Goal: Task Accomplishment & Management: Use online tool/utility

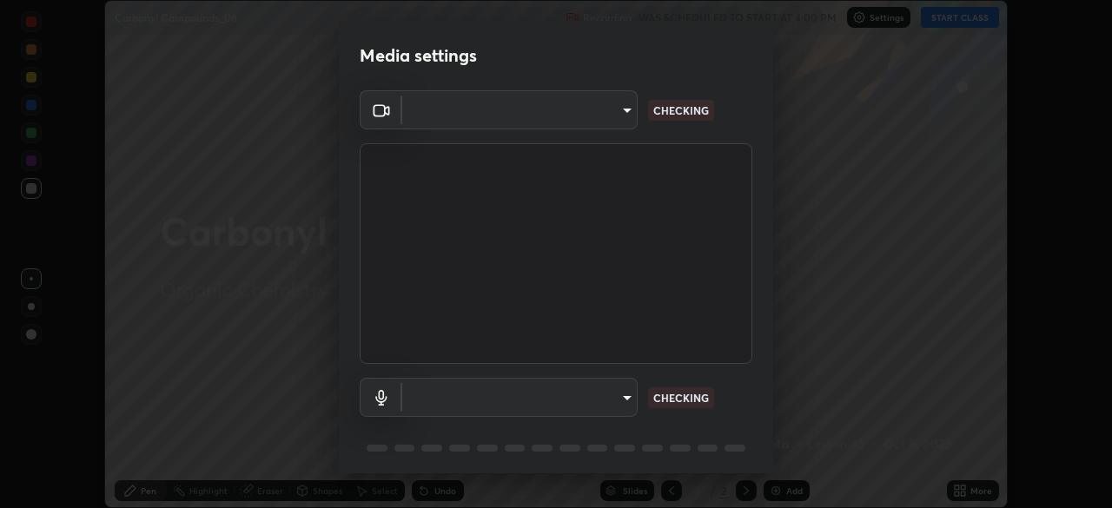
scroll to position [61, 0]
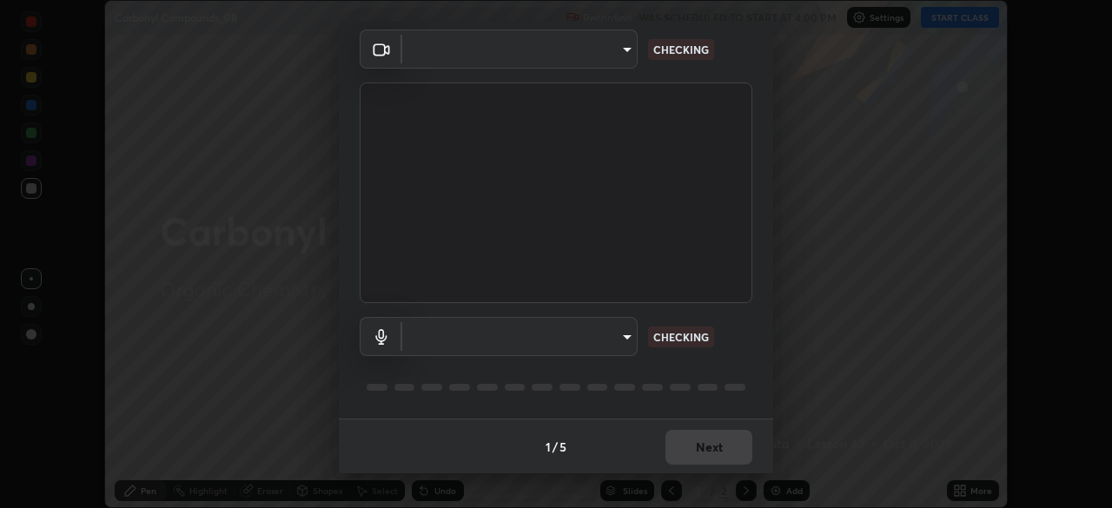
type input "feefededc26481adbdbb486016eba61181789c51060ac2a53e278c5aae7449bd"
type input "default"
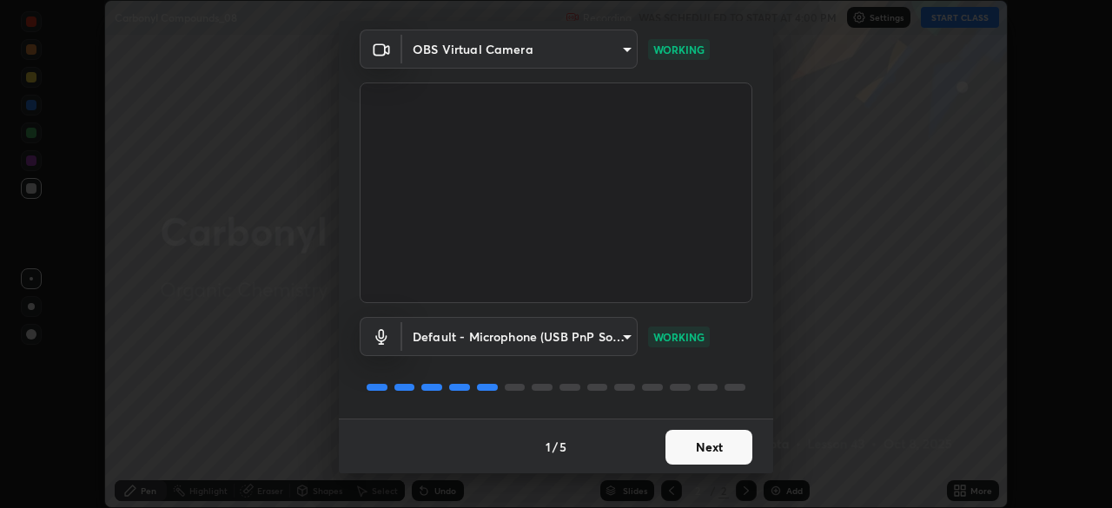
click at [693, 447] on button "Next" at bounding box center [709, 447] width 87 height 35
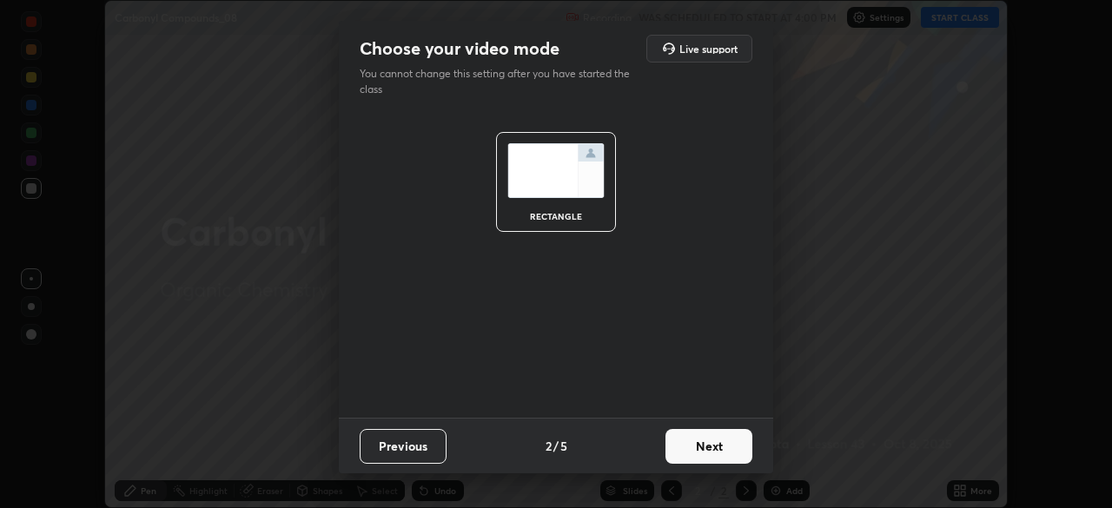
scroll to position [0, 0]
click at [693, 447] on button "Next" at bounding box center [709, 446] width 87 height 35
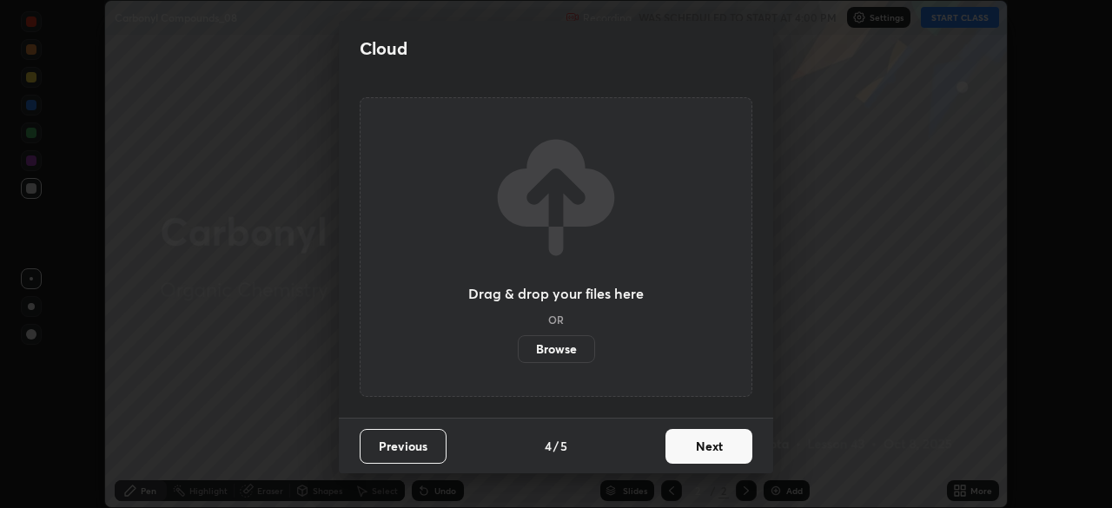
click at [697, 452] on button "Next" at bounding box center [709, 446] width 87 height 35
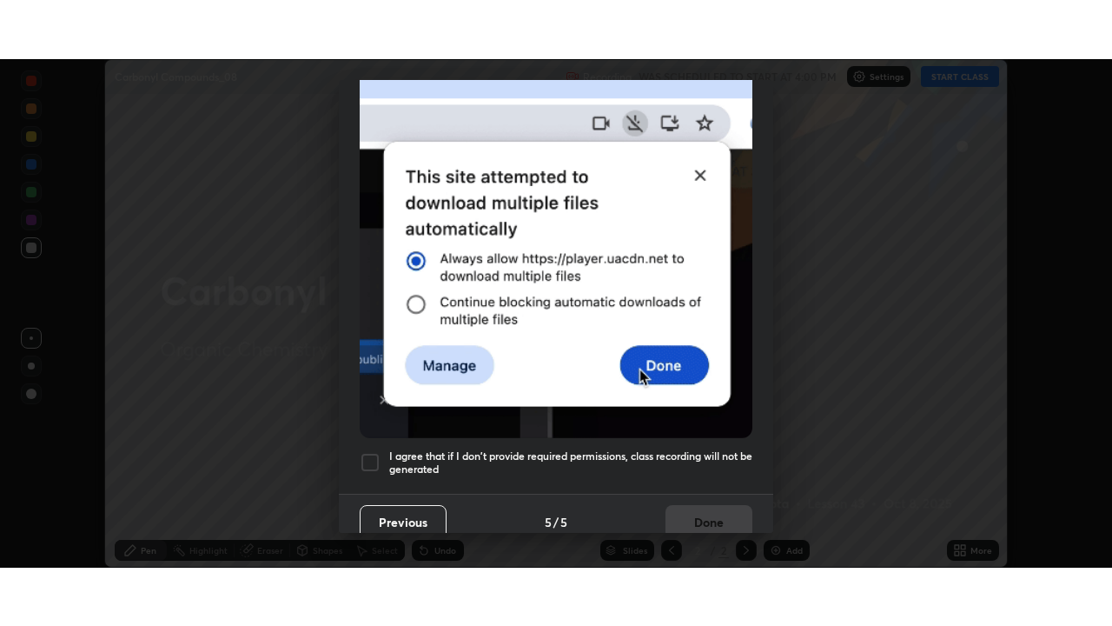
scroll to position [415, 0]
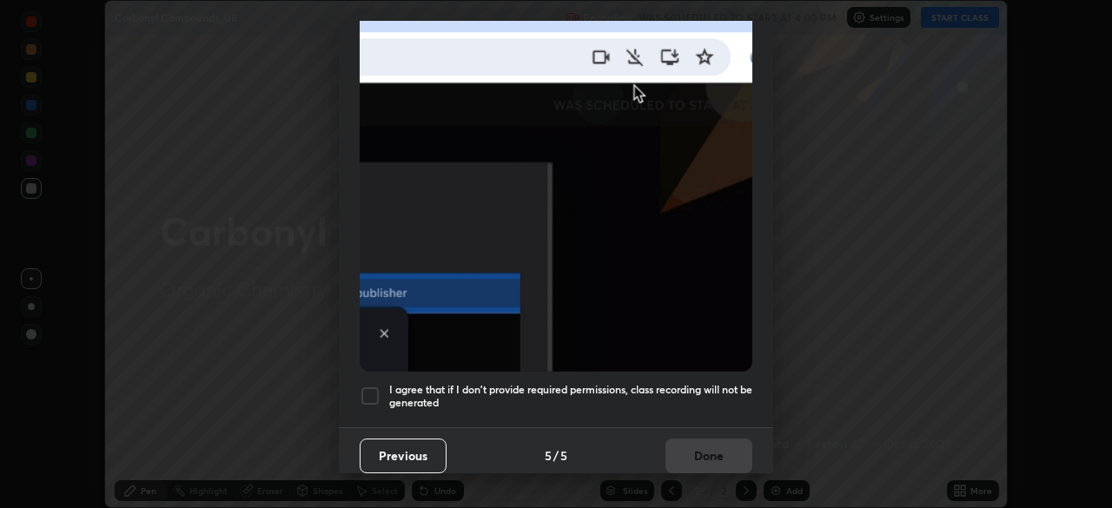
click at [368, 391] on div at bounding box center [370, 396] width 21 height 21
click at [701, 450] on button "Done" at bounding box center [709, 456] width 87 height 35
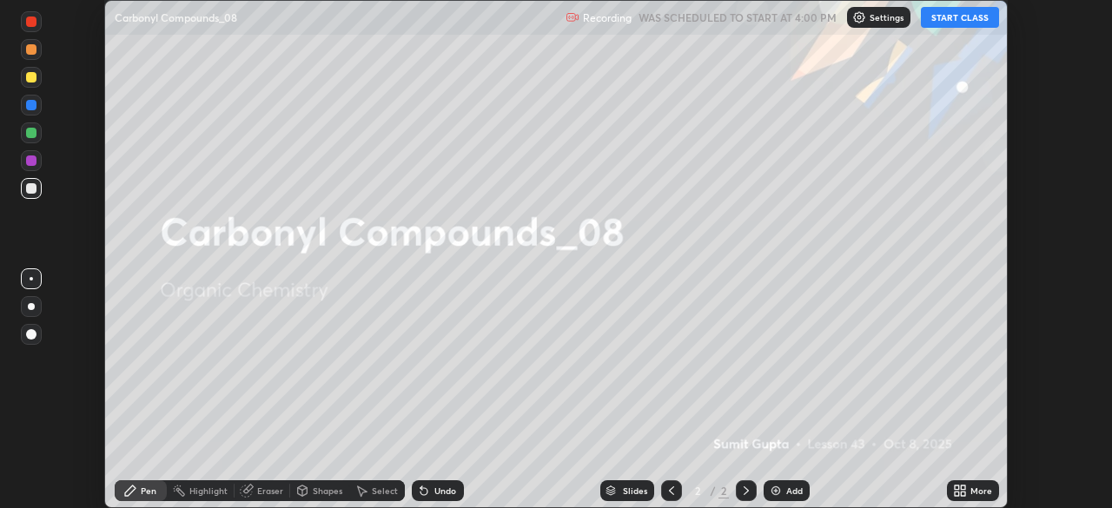
click at [963, 15] on button "START CLASS" at bounding box center [960, 17] width 78 height 21
click at [972, 494] on div "More" at bounding box center [982, 491] width 22 height 9
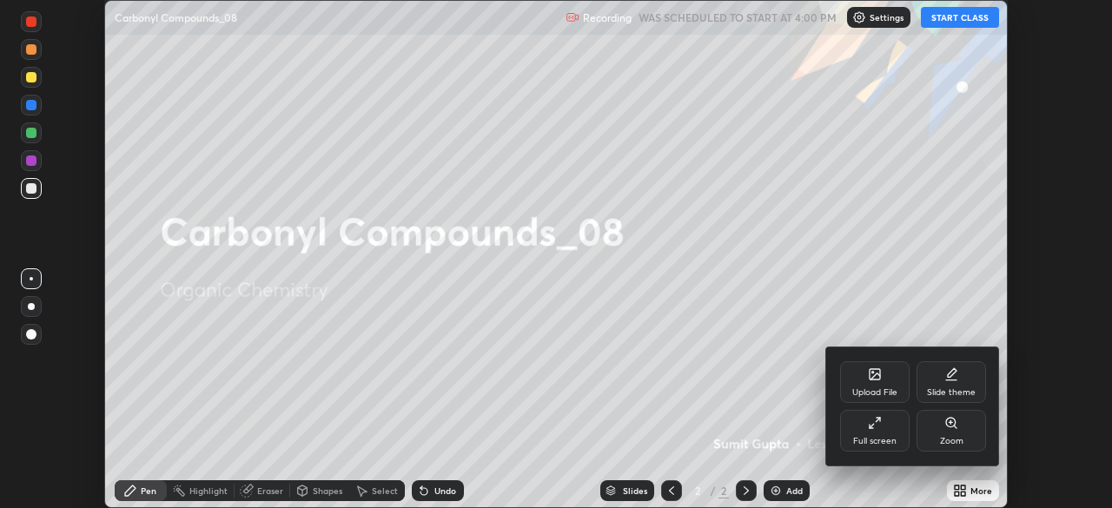
click at [895, 446] on div "Full screen" at bounding box center [874, 441] width 43 height 9
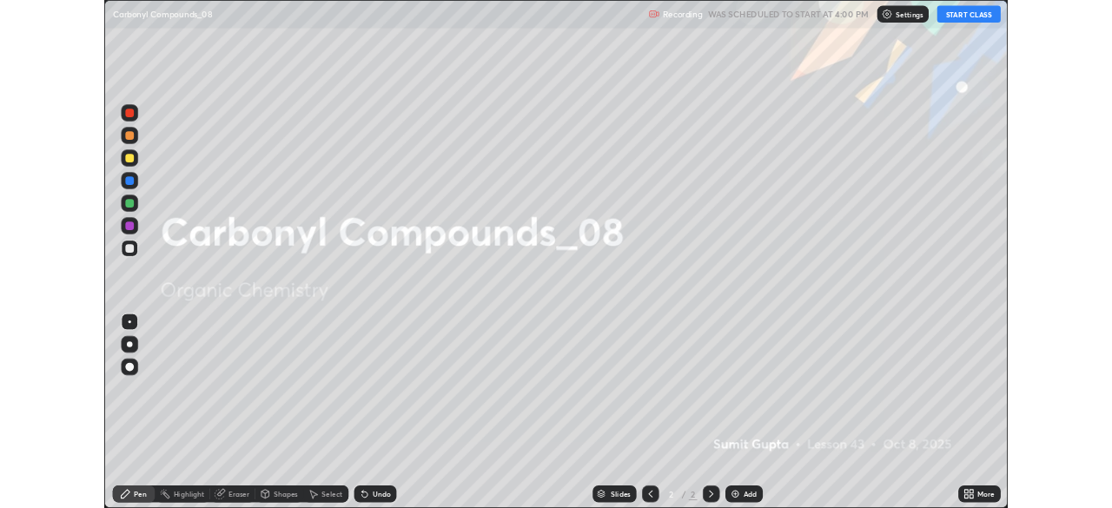
scroll to position [626, 1112]
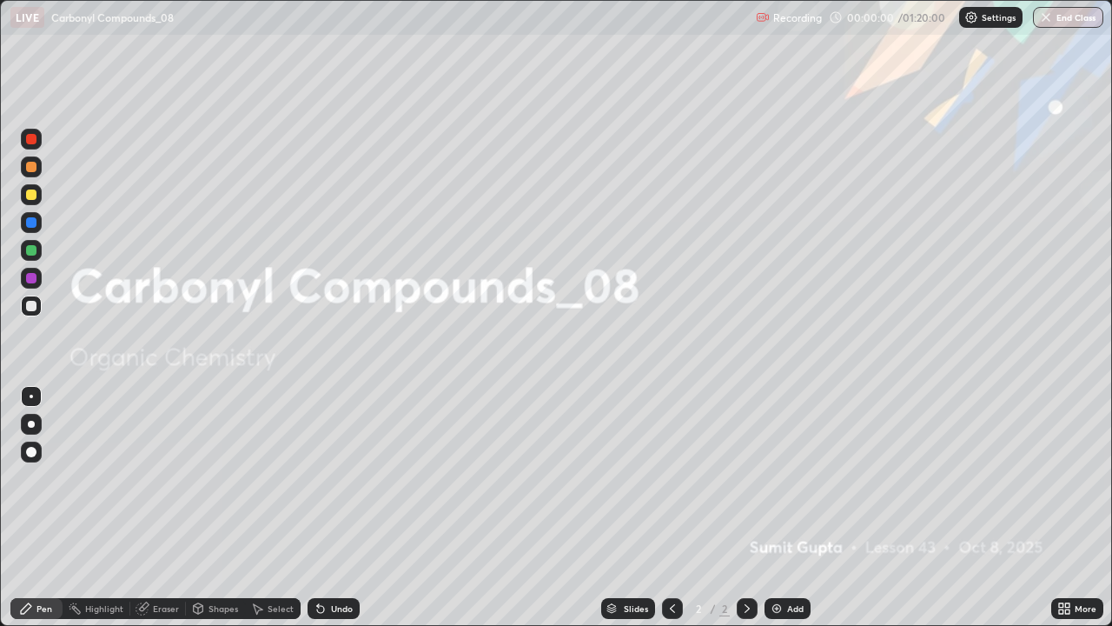
click at [784, 508] on div "Add" at bounding box center [788, 608] width 46 height 21
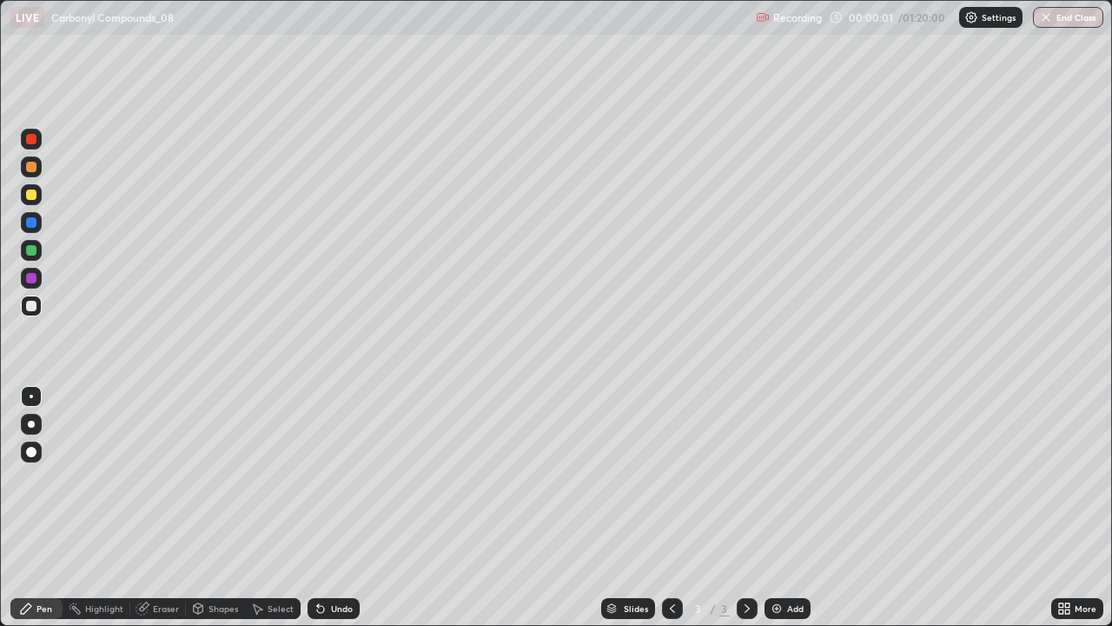
click at [41, 508] on div "Pen" at bounding box center [44, 608] width 16 height 9
click at [31, 424] on div at bounding box center [31, 424] width 7 height 7
click at [33, 196] on div at bounding box center [31, 194] width 10 height 10
click at [35, 416] on div at bounding box center [31, 424] width 21 height 21
click at [28, 196] on div at bounding box center [31, 194] width 10 height 10
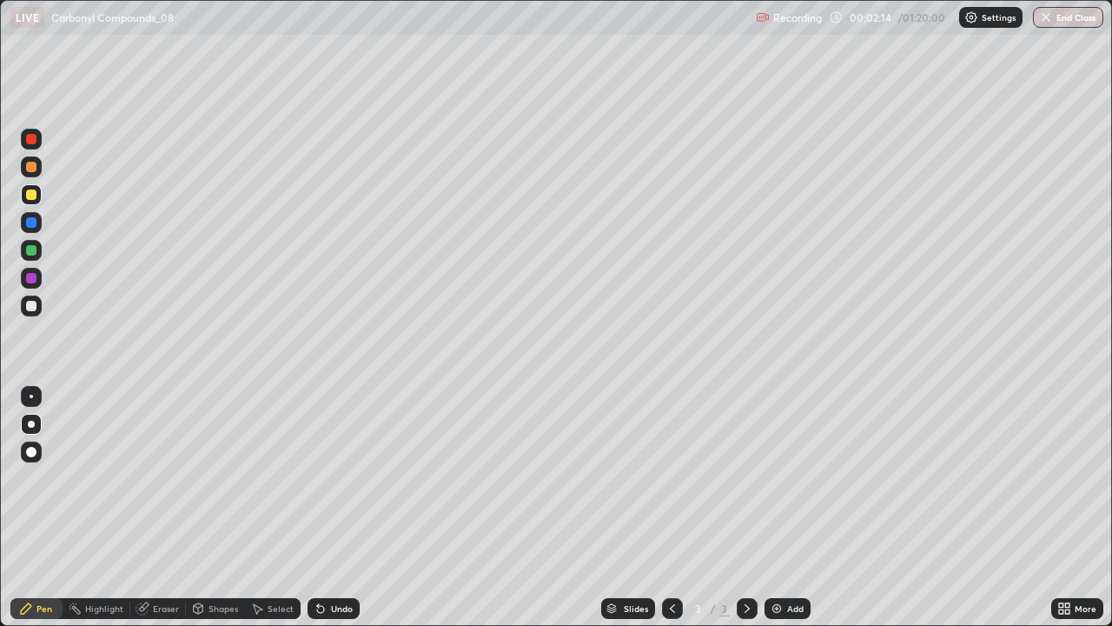
click at [30, 191] on div at bounding box center [31, 194] width 10 height 10
click at [33, 295] on div at bounding box center [31, 305] width 21 height 21
click at [30, 192] on div at bounding box center [31, 194] width 10 height 10
click at [318, 508] on icon at bounding box center [320, 609] width 7 height 7
click at [0, 219] on div "Setting up your live class" at bounding box center [556, 313] width 1112 height 626
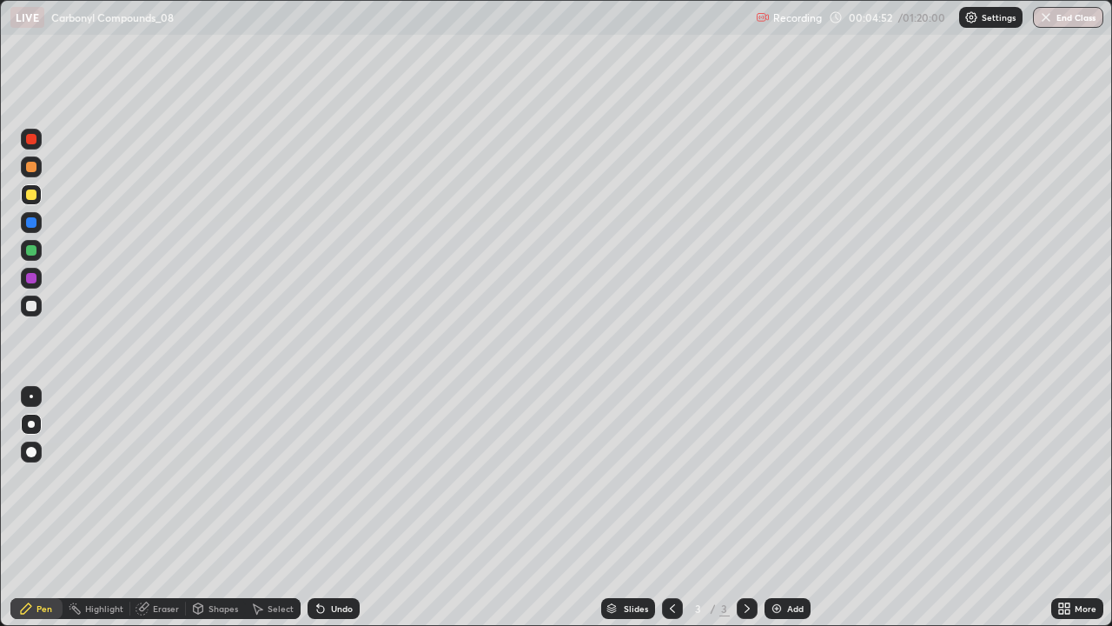
click at [777, 508] on img at bounding box center [777, 608] width 14 height 14
click at [29, 306] on div at bounding box center [31, 306] width 10 height 10
click at [776, 508] on div "Add" at bounding box center [788, 608] width 46 height 21
click at [787, 508] on div "Add" at bounding box center [795, 608] width 17 height 9
click at [26, 188] on div at bounding box center [31, 194] width 21 height 21
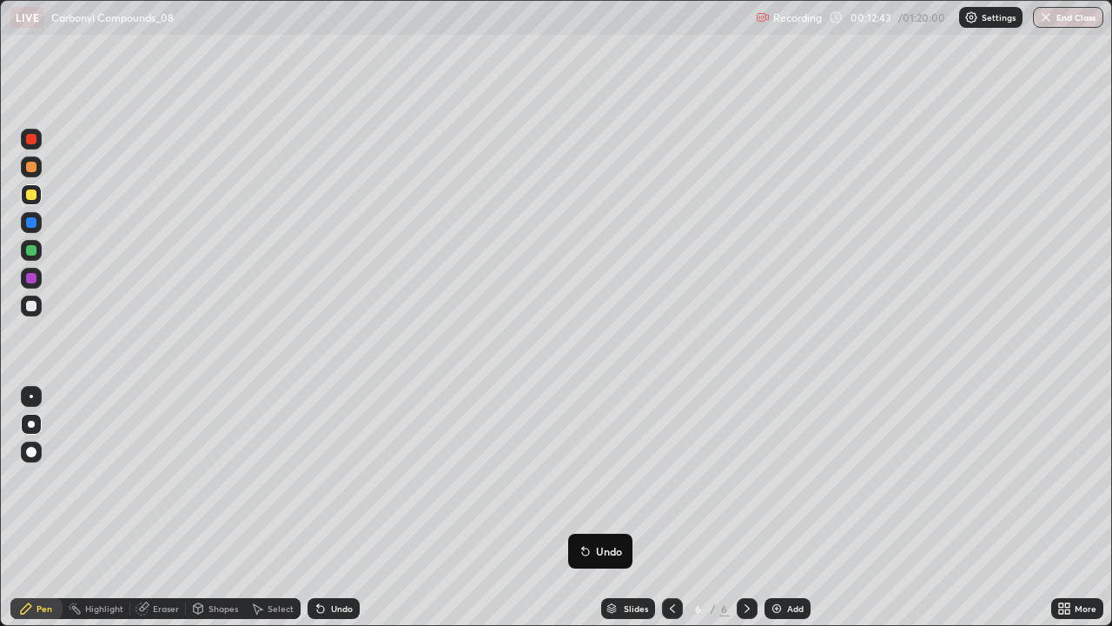
click at [778, 508] on img at bounding box center [777, 608] width 14 height 14
click at [667, 508] on icon at bounding box center [673, 608] width 14 height 14
click at [778, 508] on img at bounding box center [777, 608] width 14 height 14
click at [31, 308] on div at bounding box center [31, 306] width 10 height 10
click at [778, 508] on div "Add" at bounding box center [788, 608] width 46 height 21
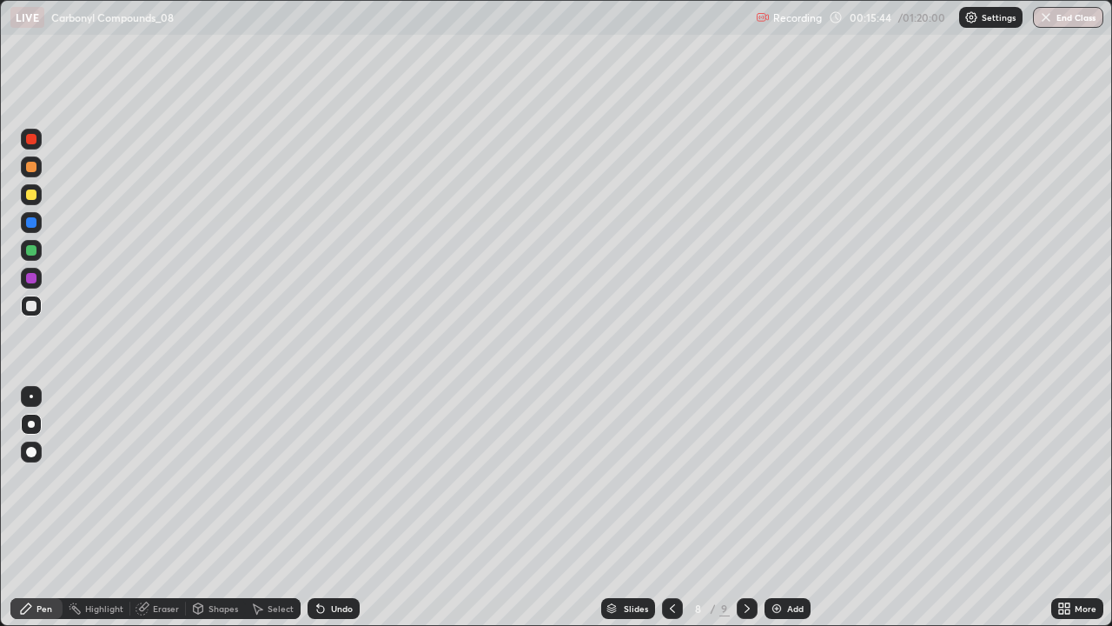
click at [30, 191] on div at bounding box center [31, 194] width 10 height 10
click at [30, 302] on div at bounding box center [31, 306] width 10 height 10
click at [31, 196] on div at bounding box center [31, 194] width 10 height 10
click at [29, 309] on div at bounding box center [31, 306] width 10 height 10
click at [29, 226] on div at bounding box center [31, 222] width 10 height 10
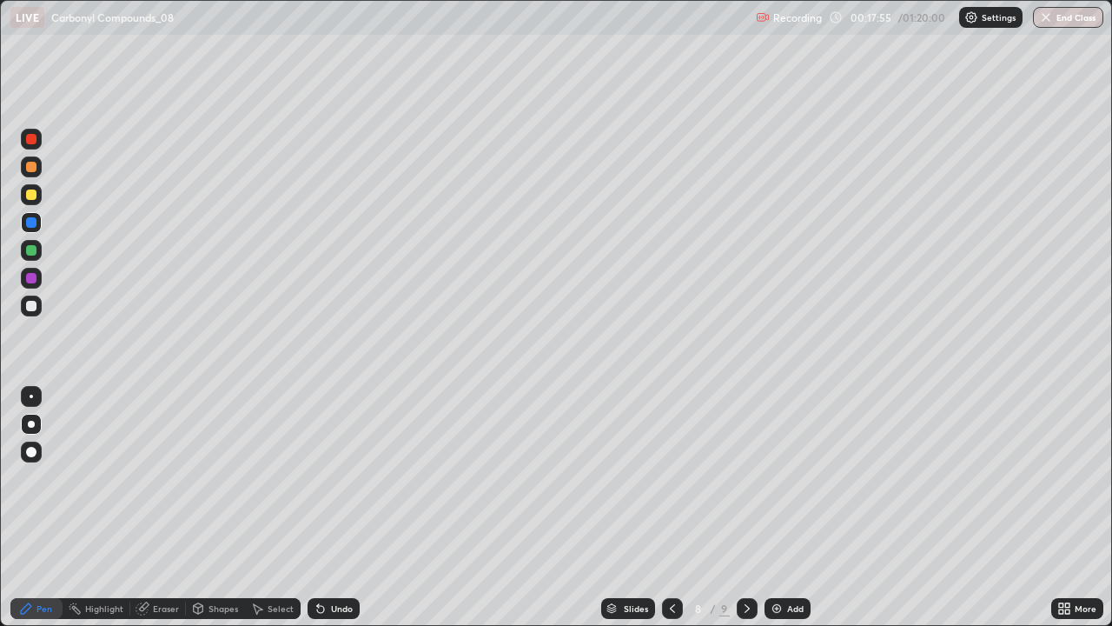
click at [794, 508] on div "Add" at bounding box center [795, 608] width 17 height 9
click at [33, 194] on div at bounding box center [31, 194] width 10 height 10
click at [30, 302] on div at bounding box center [31, 306] width 10 height 10
click at [787, 508] on div "Add" at bounding box center [795, 608] width 17 height 9
click at [748, 508] on icon at bounding box center [747, 608] width 14 height 14
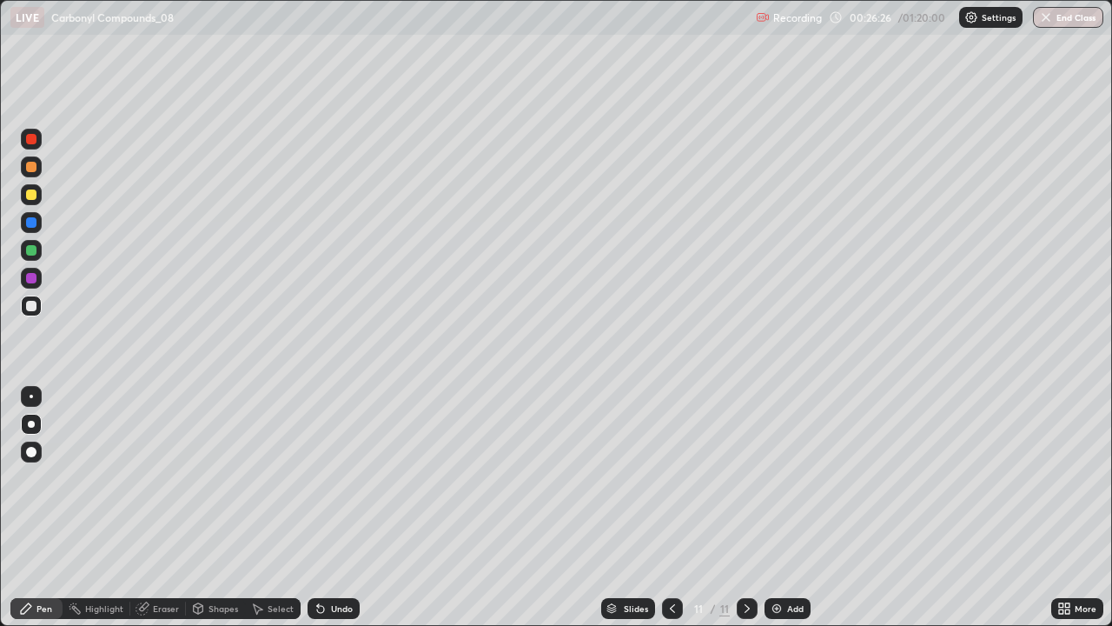
click at [23, 423] on div at bounding box center [31, 424] width 21 height 21
click at [33, 191] on div at bounding box center [31, 194] width 10 height 10
click at [260, 508] on icon at bounding box center [257, 608] width 14 height 14
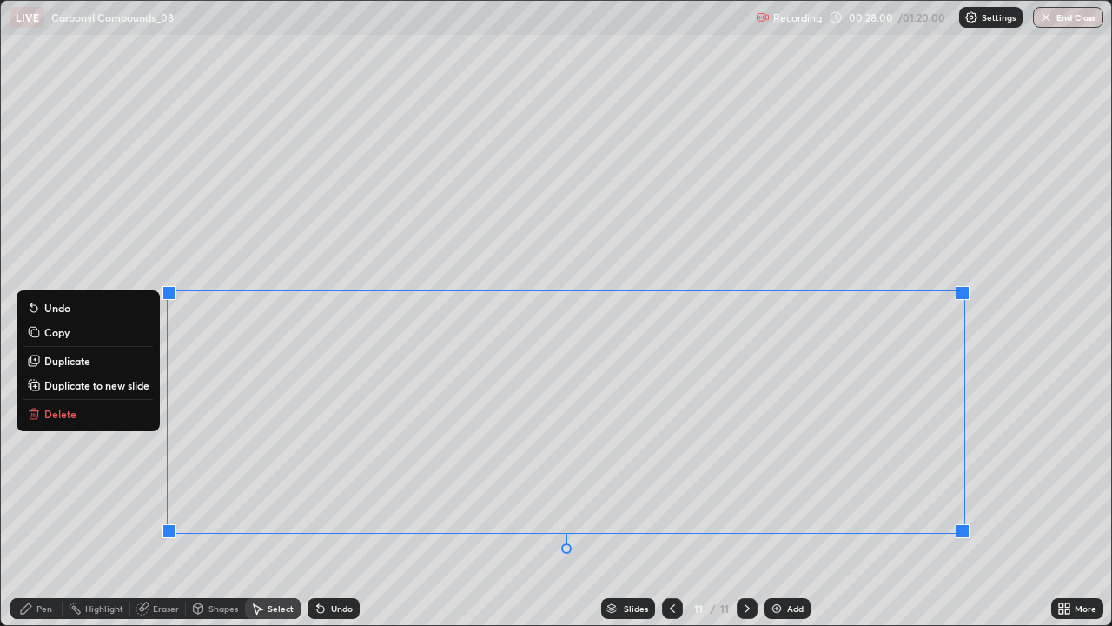
click at [59, 418] on p "Delete" at bounding box center [60, 414] width 32 height 14
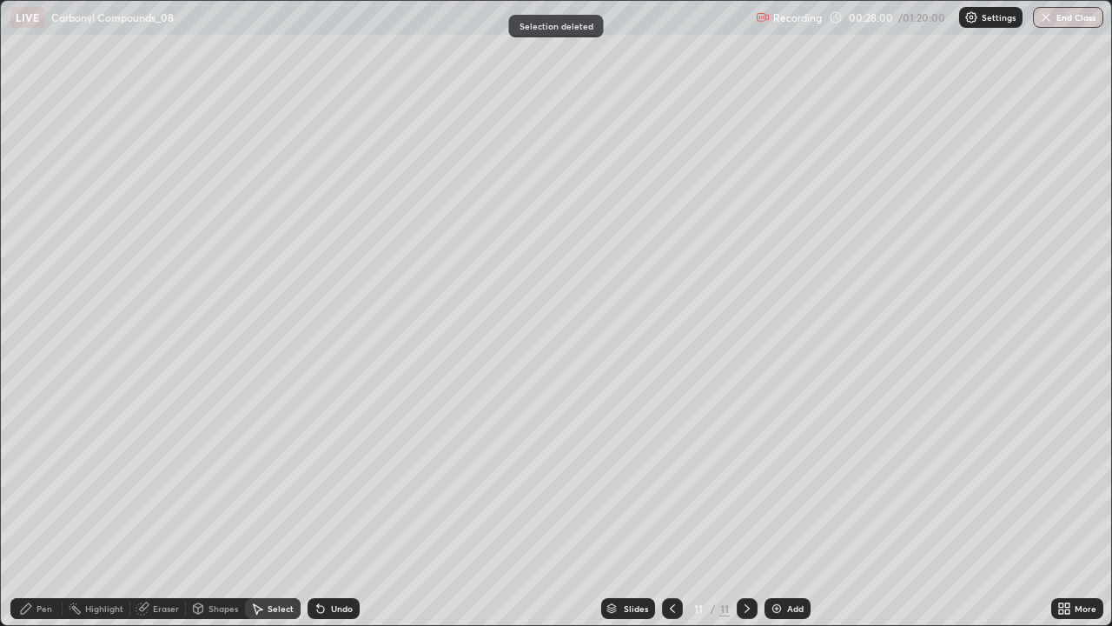
click at [32, 508] on icon at bounding box center [26, 608] width 14 height 14
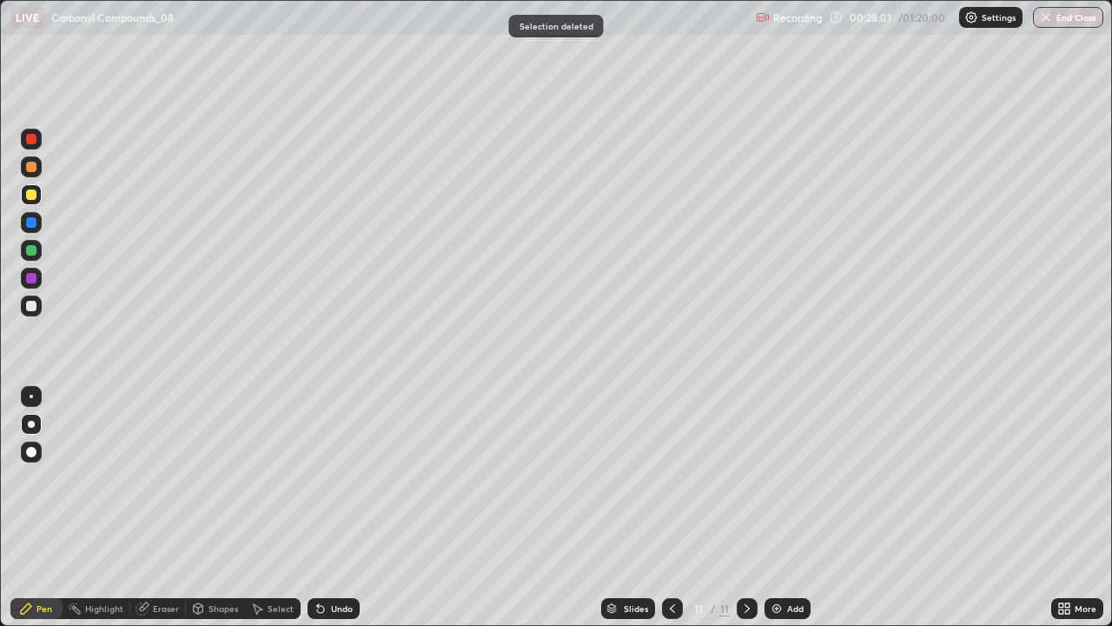
click at [32, 165] on div at bounding box center [31, 167] width 10 height 10
click at [780, 508] on img at bounding box center [777, 608] width 14 height 14
click at [784, 508] on div "Add" at bounding box center [788, 608] width 46 height 21
click at [789, 508] on div "Add" at bounding box center [788, 608] width 46 height 21
click at [31, 307] on div at bounding box center [31, 306] width 10 height 10
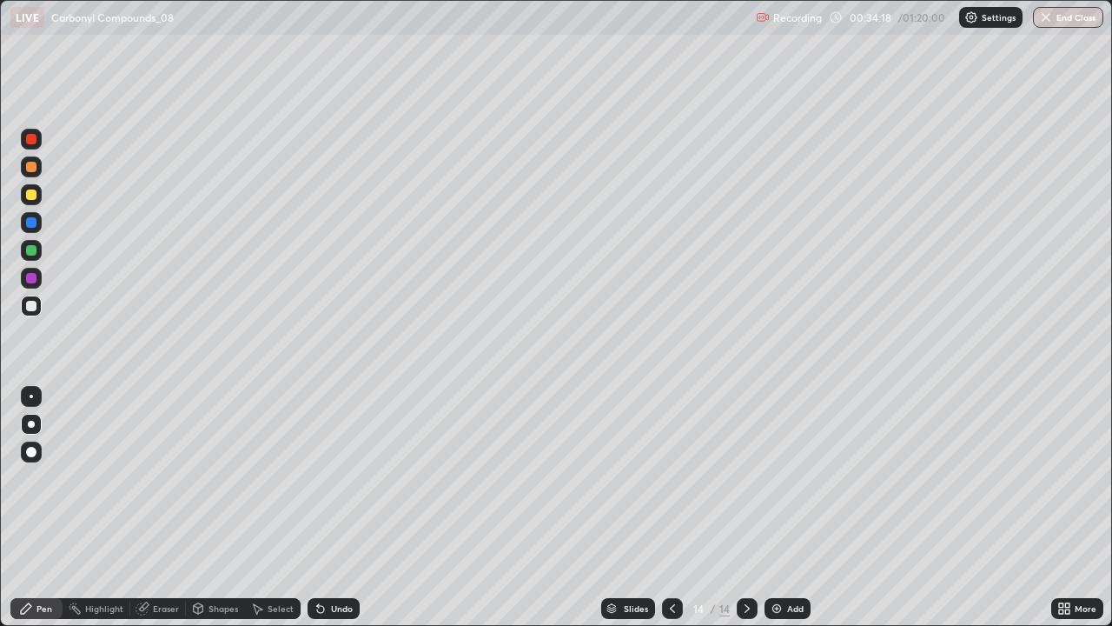
click at [273, 508] on div "Select" at bounding box center [281, 608] width 26 height 9
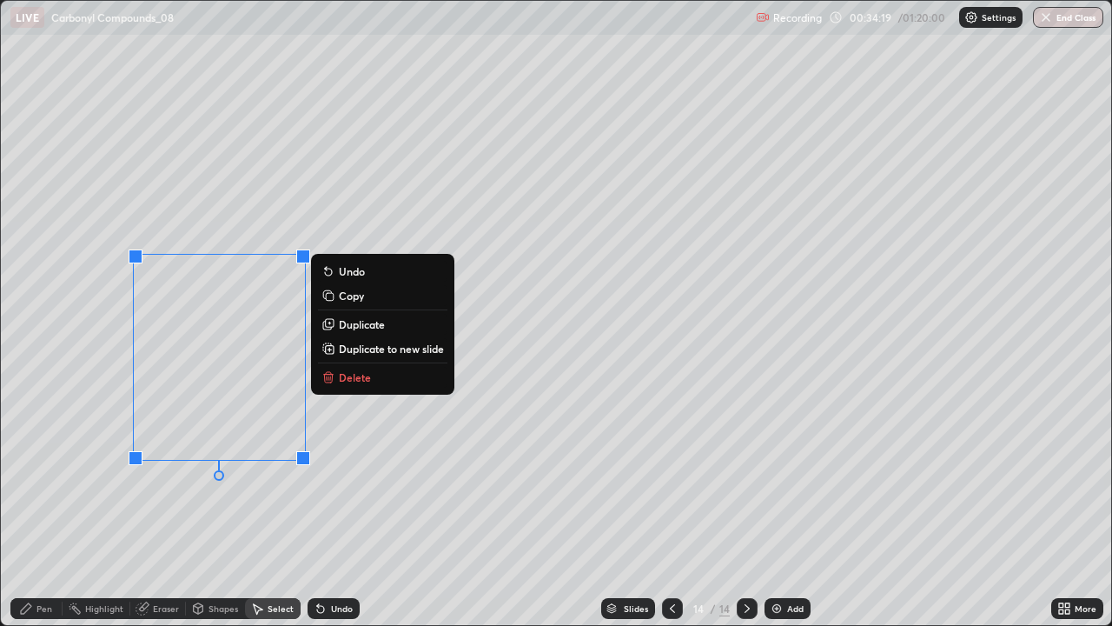
click at [364, 375] on p "Delete" at bounding box center [355, 377] width 32 height 14
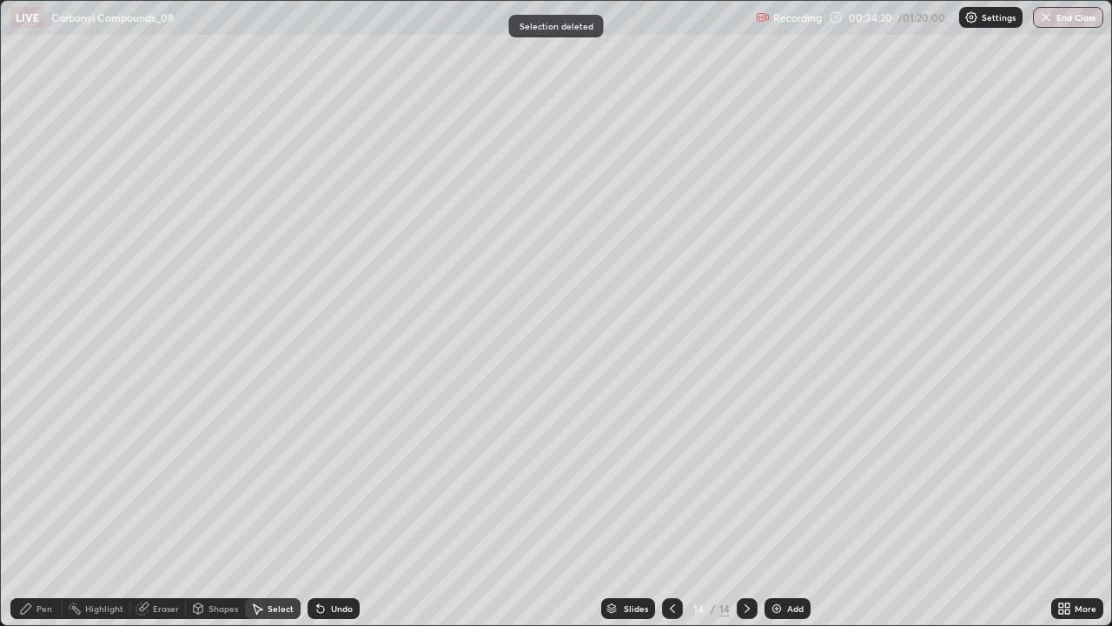
click at [48, 508] on div "Pen" at bounding box center [44, 608] width 16 height 9
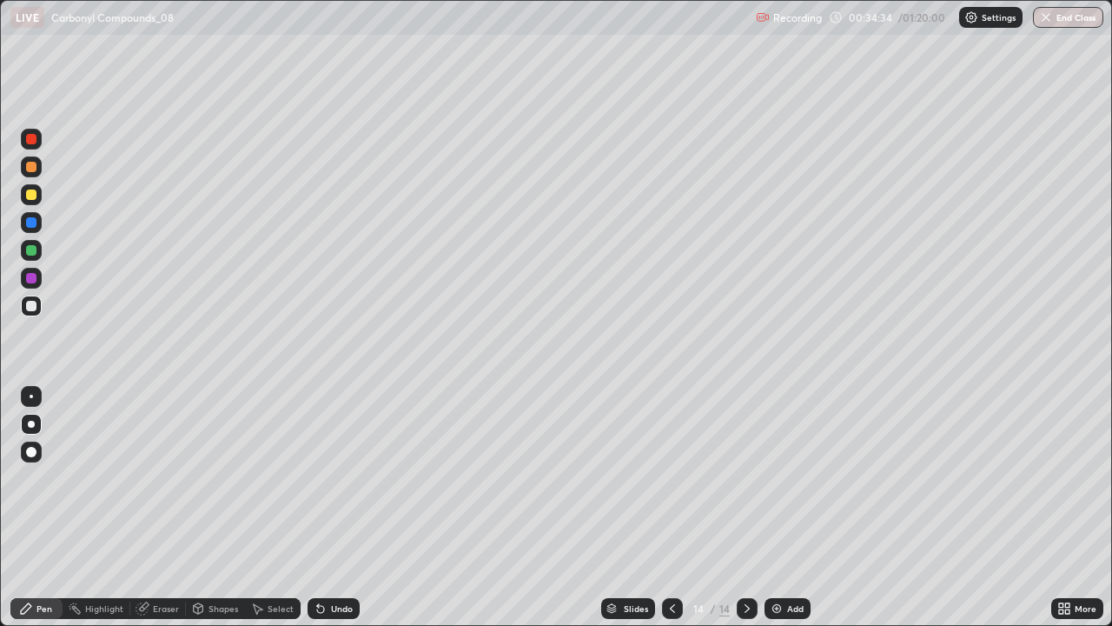
click at [33, 305] on div at bounding box center [31, 306] width 10 height 10
click at [28, 276] on div at bounding box center [31, 278] width 10 height 10
click at [21, 308] on div at bounding box center [31, 305] width 21 height 21
click at [331, 508] on div "Undo" at bounding box center [342, 608] width 22 height 9
click at [327, 508] on div "Undo" at bounding box center [334, 608] width 52 height 21
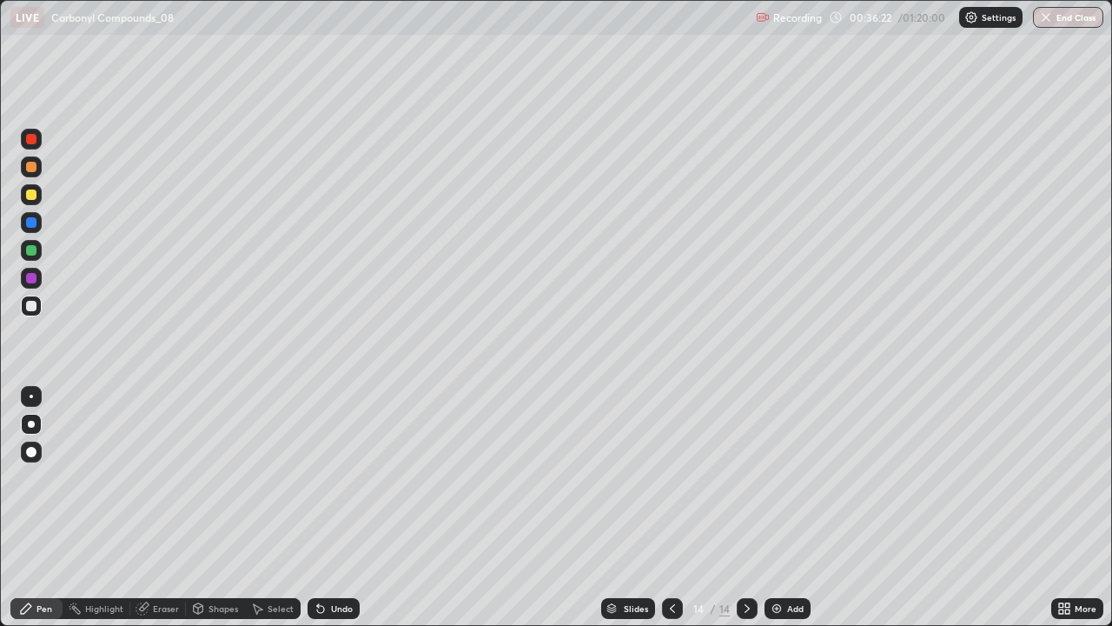
click at [327, 508] on div "Undo" at bounding box center [334, 608] width 52 height 21
click at [331, 508] on div "Undo" at bounding box center [342, 608] width 22 height 9
click at [671, 508] on icon at bounding box center [673, 608] width 14 height 14
click at [746, 508] on icon at bounding box center [747, 608] width 14 height 14
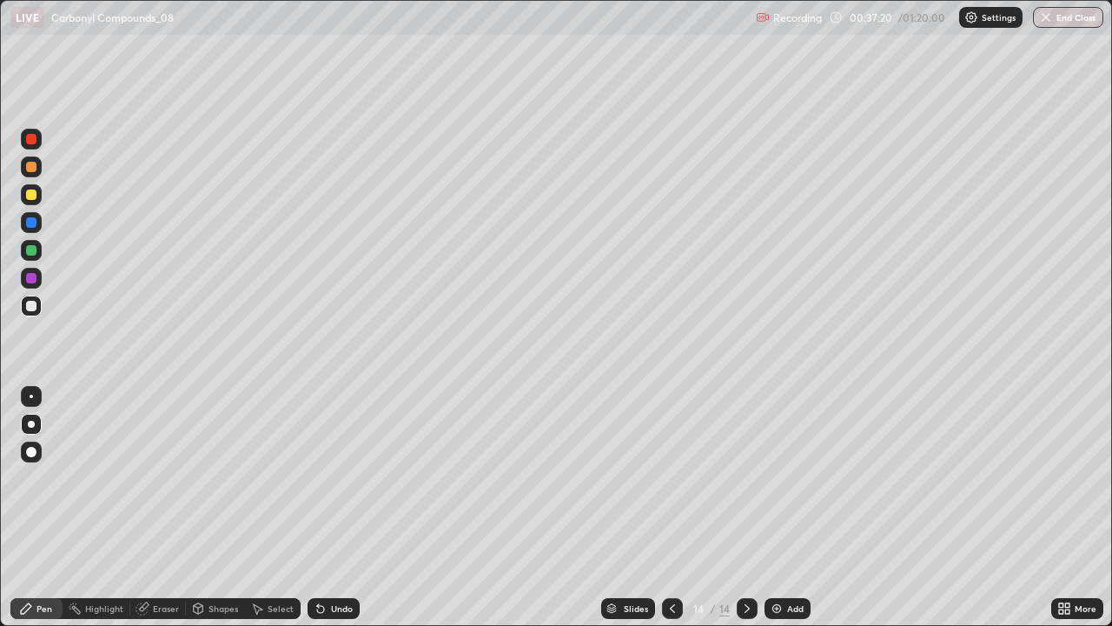
click at [671, 508] on icon at bounding box center [672, 608] width 5 height 9
click at [331, 508] on div "Undo" at bounding box center [342, 608] width 22 height 9
click at [327, 508] on div "Undo" at bounding box center [334, 608] width 52 height 21
click at [323, 508] on icon at bounding box center [321, 608] width 14 height 14
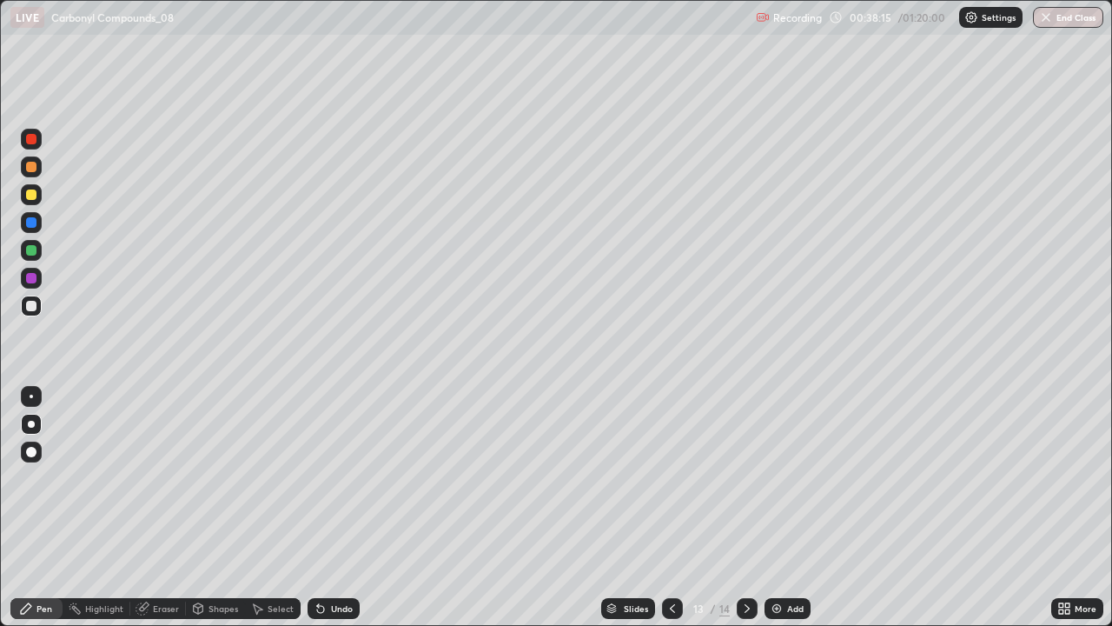
click at [318, 508] on icon at bounding box center [320, 609] width 7 height 7
click at [322, 508] on icon at bounding box center [321, 608] width 14 height 14
click at [743, 508] on icon at bounding box center [747, 608] width 14 height 14
click at [790, 508] on div "Add" at bounding box center [795, 608] width 17 height 9
click at [318, 508] on icon at bounding box center [320, 609] width 7 height 7
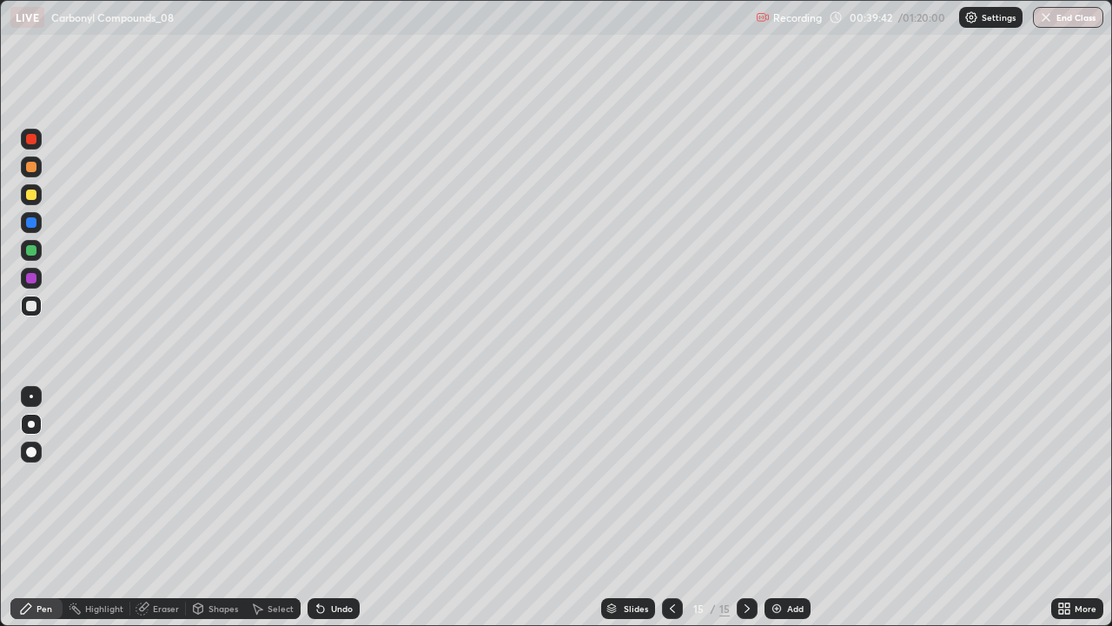
click at [316, 508] on div "Undo" at bounding box center [334, 608] width 52 height 21
click at [780, 508] on img at bounding box center [777, 608] width 14 height 14
click at [28, 284] on div at bounding box center [31, 278] width 21 height 21
click at [317, 508] on icon at bounding box center [318, 605] width 2 height 2
click at [31, 196] on div at bounding box center [31, 194] width 10 height 10
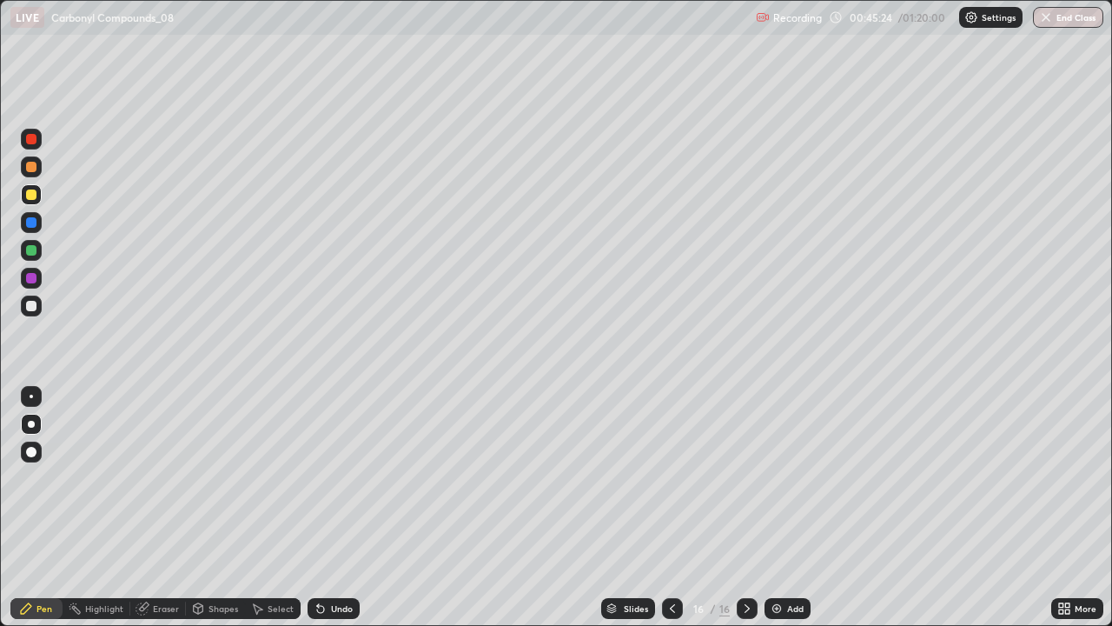
click at [268, 508] on div "Select" at bounding box center [273, 608] width 56 height 21
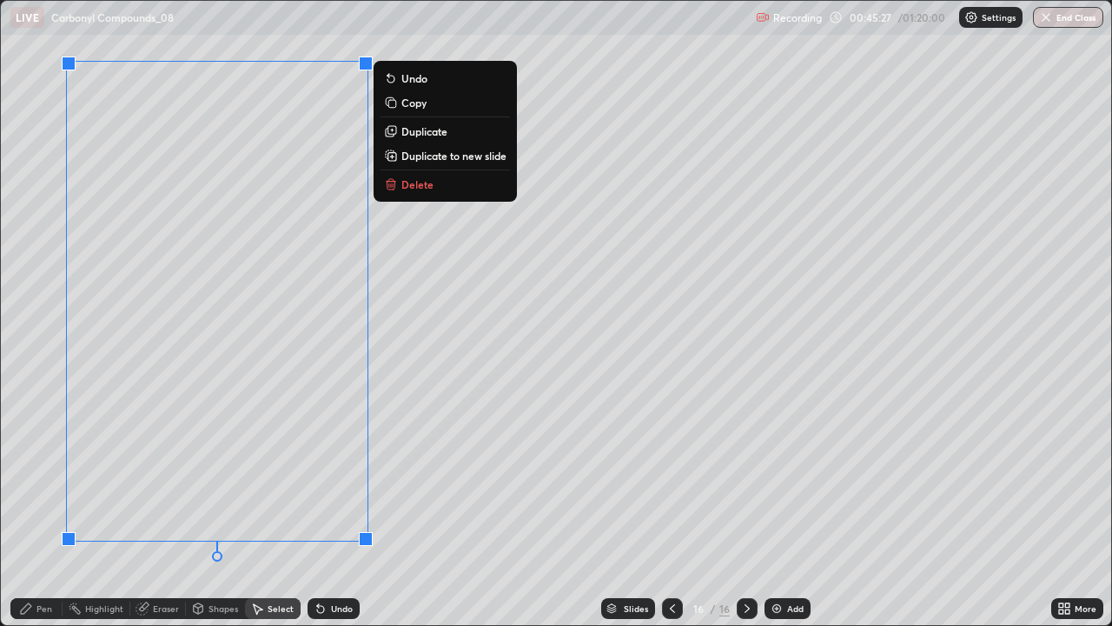
click at [432, 133] on p "Duplicate" at bounding box center [424, 131] width 46 height 14
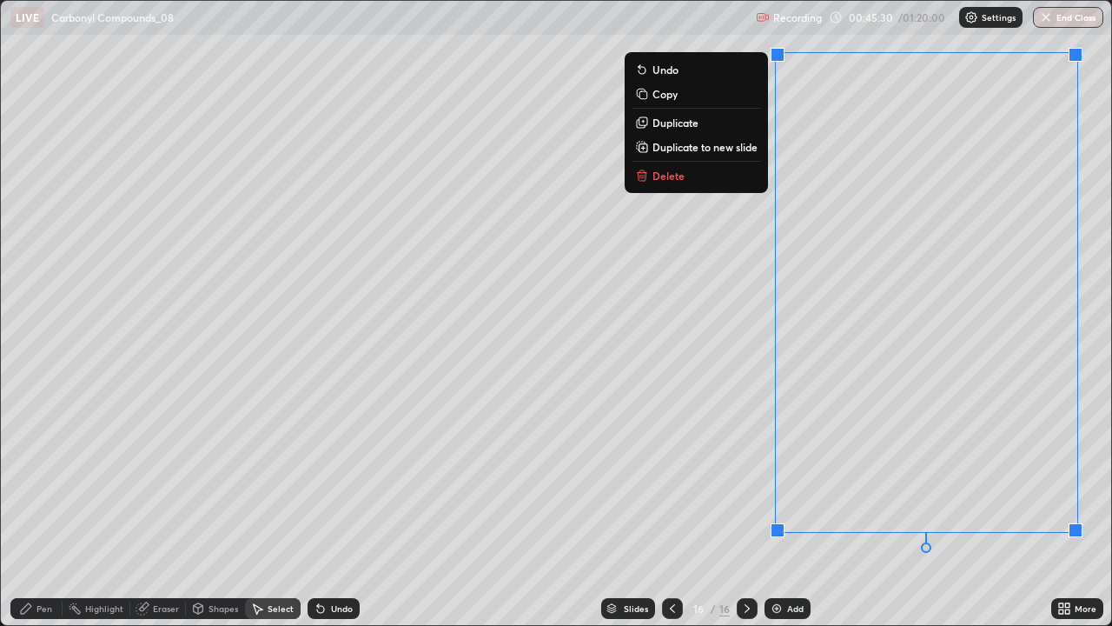
click at [720, 448] on div "0 ° Undo Copy Duplicate Duplicate to new slide Delete" at bounding box center [556, 313] width 1111 height 625
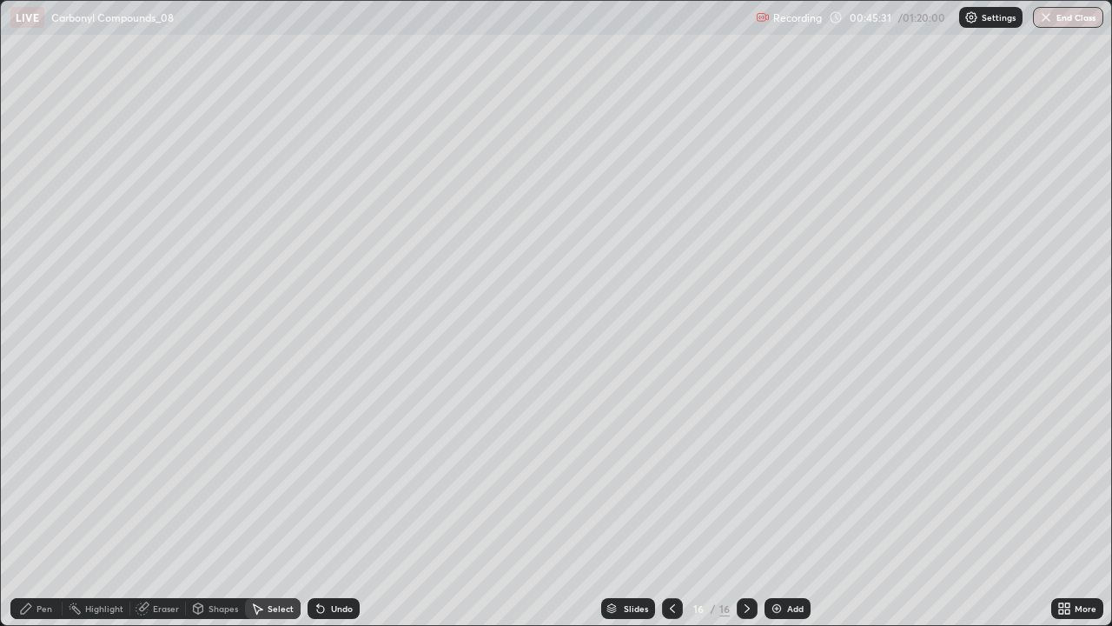
click at [150, 508] on div "Eraser" at bounding box center [158, 608] width 56 height 21
click at [36, 508] on div "Pen" at bounding box center [36, 608] width 52 height 21
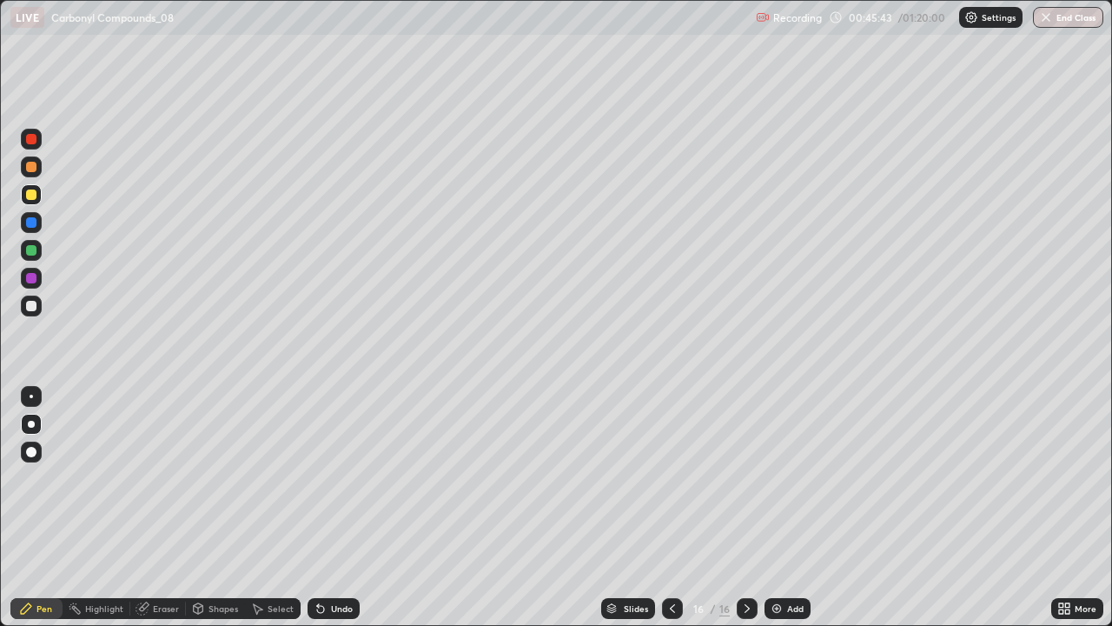
click at [154, 508] on div "Eraser" at bounding box center [166, 608] width 26 height 9
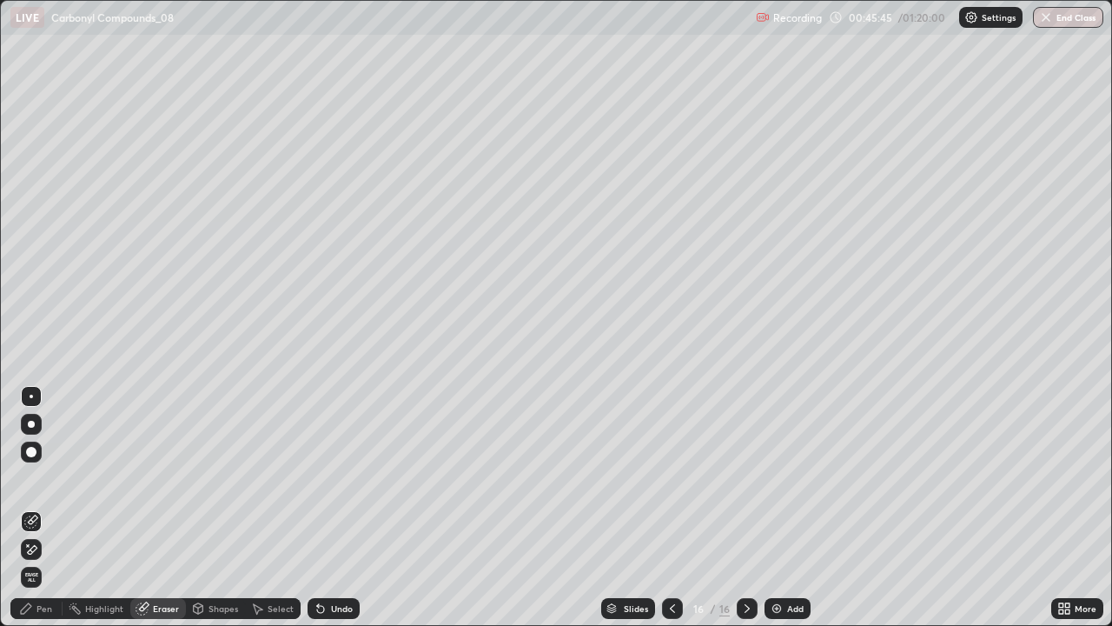
click at [30, 508] on icon at bounding box center [26, 608] width 14 height 14
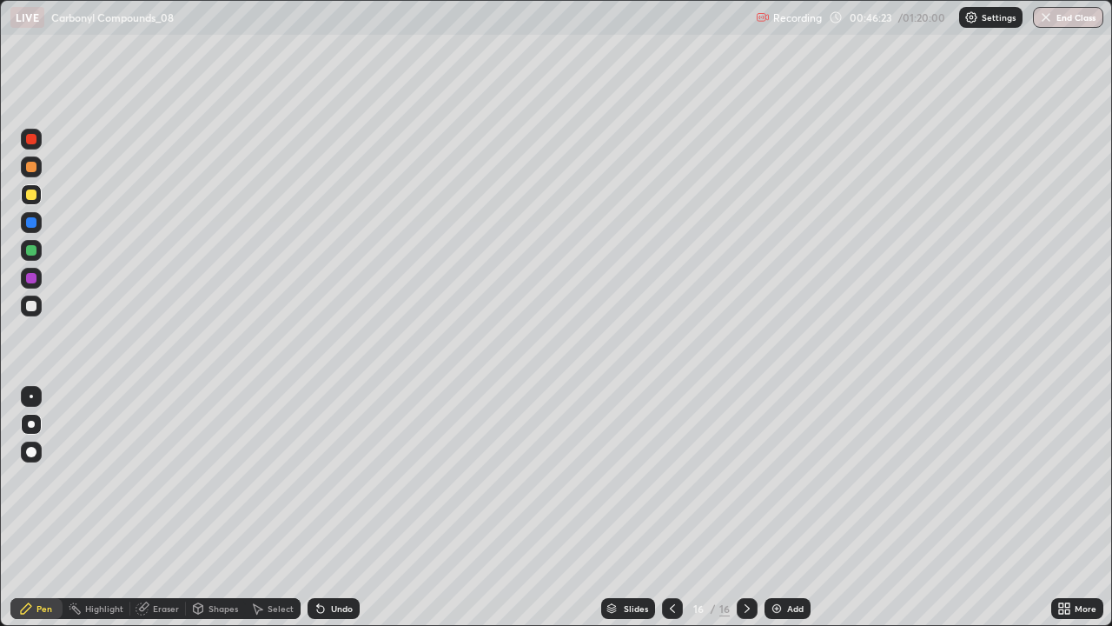
click at [787, 508] on div "Add" at bounding box center [795, 608] width 17 height 9
click at [36, 198] on div at bounding box center [31, 194] width 21 height 21
click at [672, 508] on icon at bounding box center [673, 608] width 14 height 14
click at [29, 285] on div at bounding box center [31, 278] width 21 height 21
click at [747, 508] on icon at bounding box center [747, 608] width 14 height 14
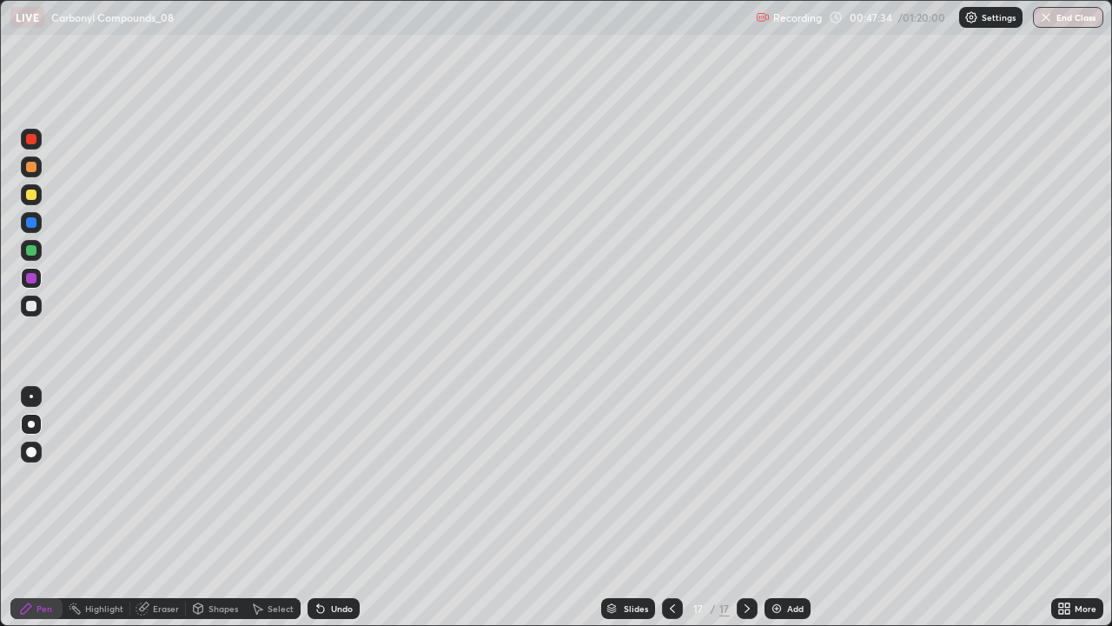
click at [669, 508] on icon at bounding box center [673, 608] width 14 height 14
click at [753, 508] on icon at bounding box center [747, 608] width 14 height 14
click at [673, 508] on icon at bounding box center [672, 608] width 5 height 9
click at [752, 508] on div at bounding box center [747, 608] width 21 height 21
click at [671, 508] on icon at bounding box center [673, 608] width 14 height 14
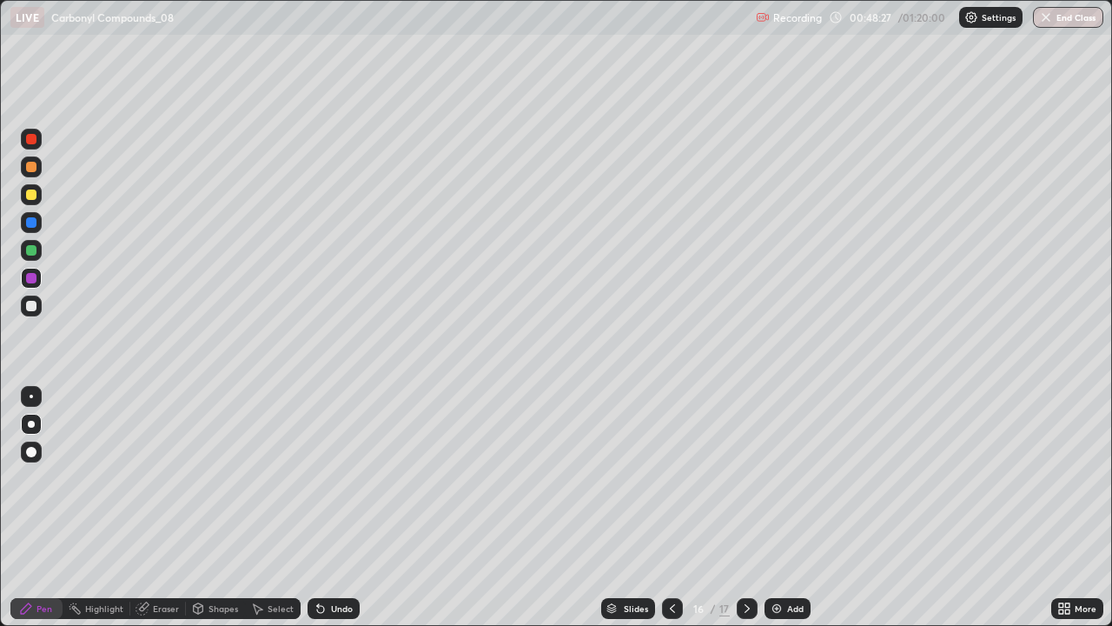
click at [753, 508] on div at bounding box center [747, 608] width 21 height 21
click at [671, 508] on icon at bounding box center [673, 608] width 14 height 14
click at [742, 508] on icon at bounding box center [747, 608] width 14 height 14
click at [264, 508] on div "Select" at bounding box center [273, 608] width 56 height 21
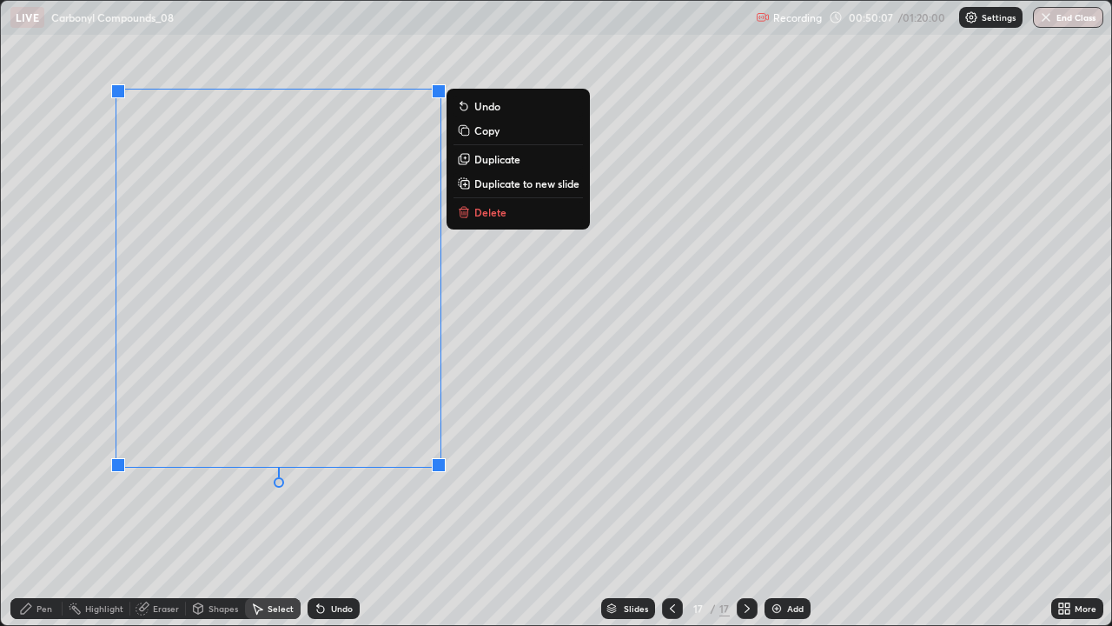
click at [492, 131] on p "Copy" at bounding box center [486, 130] width 25 height 14
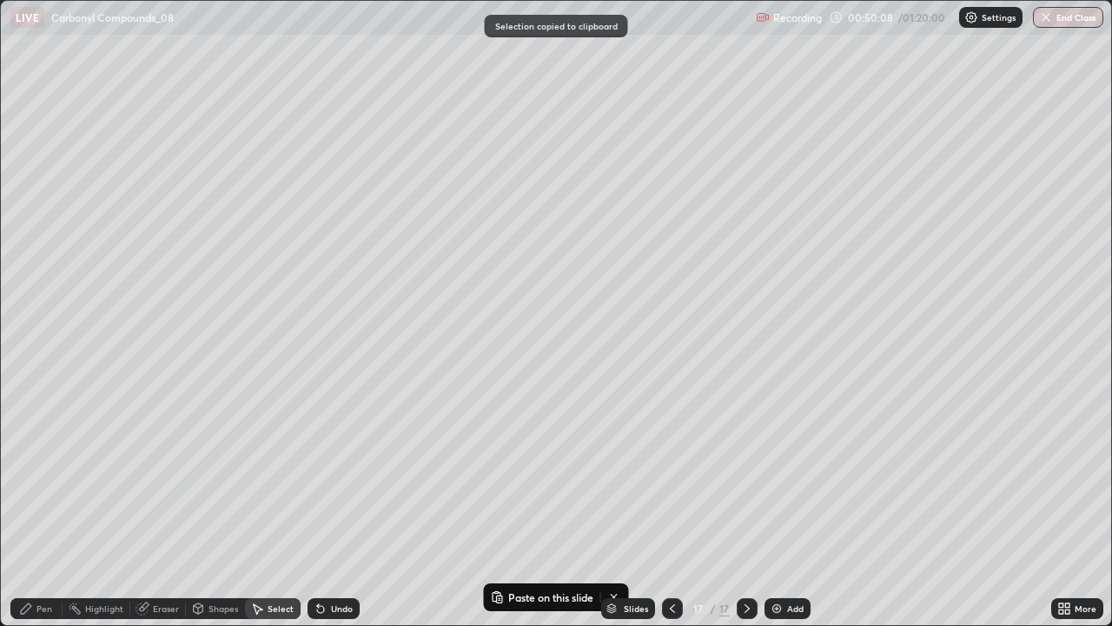
click at [742, 279] on div "0 ° Undo Copy Paste here Duplicate Duplicate to new slide Delete" at bounding box center [556, 313] width 1111 height 625
click at [699, 280] on div "0 ° Undo Copy Paste here Duplicate Duplicate to new slide Delete" at bounding box center [556, 313] width 1111 height 625
click at [690, 304] on div "0 ° Undo Copy Paste here Duplicate Duplicate to new slide Delete" at bounding box center [556, 313] width 1111 height 625
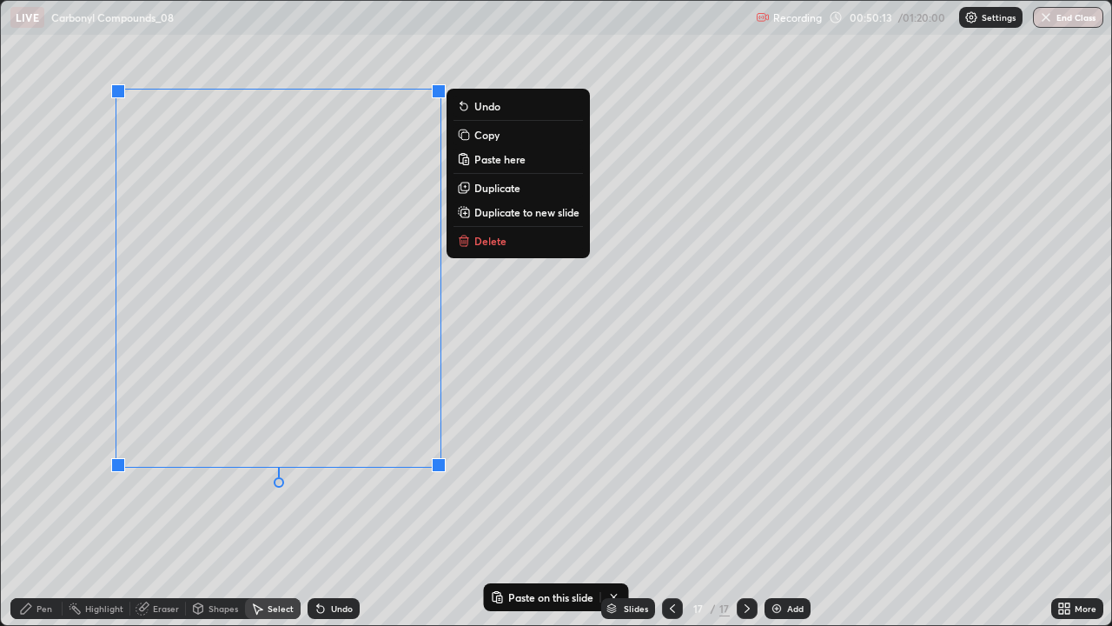
click at [507, 185] on p "Duplicate" at bounding box center [497, 188] width 46 height 14
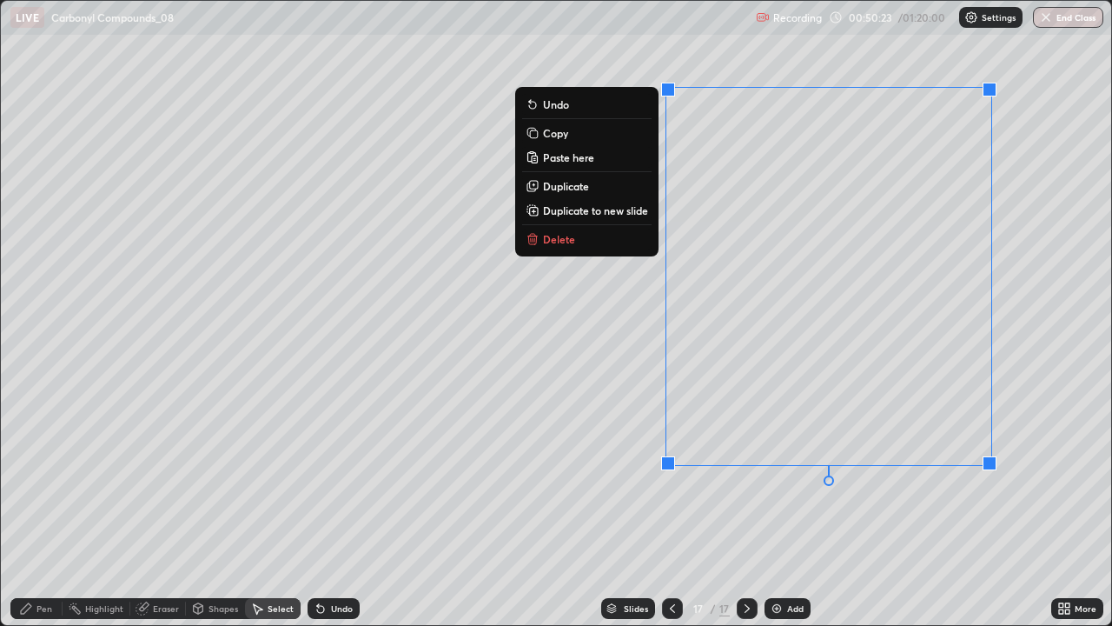
click at [36, 508] on div "Pen" at bounding box center [36, 608] width 52 height 21
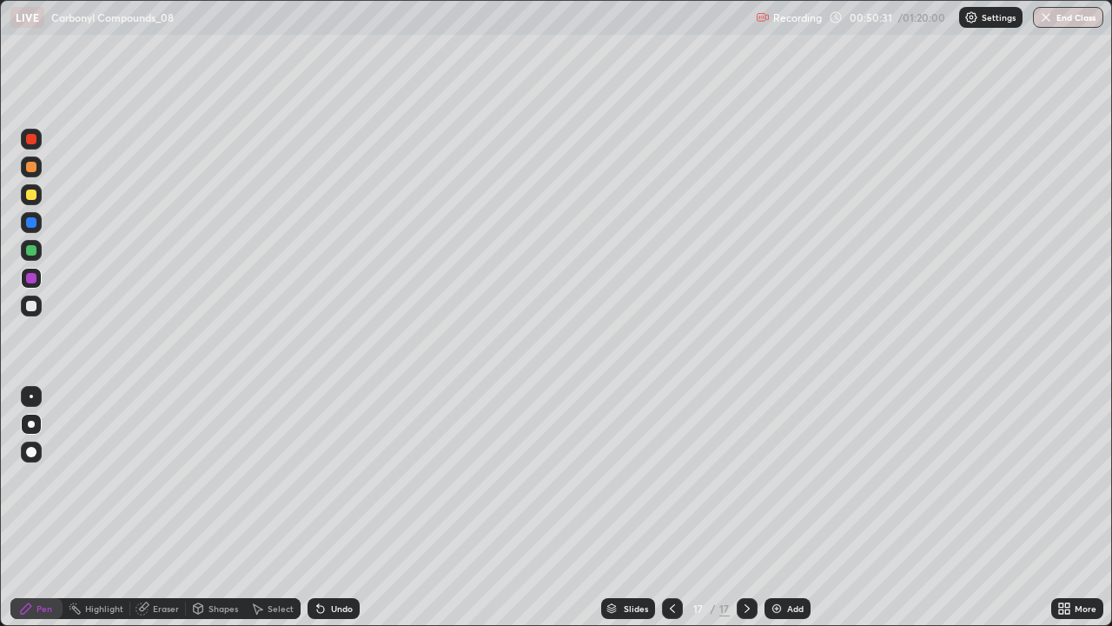
click at [144, 508] on div "Eraser" at bounding box center [158, 608] width 56 height 21
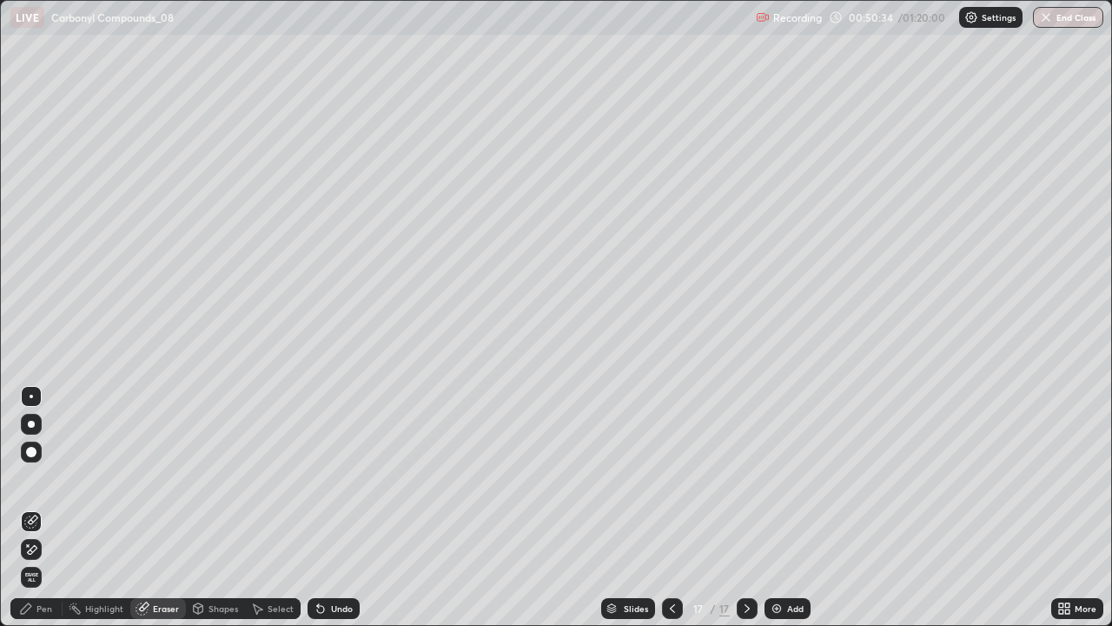
click at [36, 508] on div "Pen" at bounding box center [44, 608] width 16 height 9
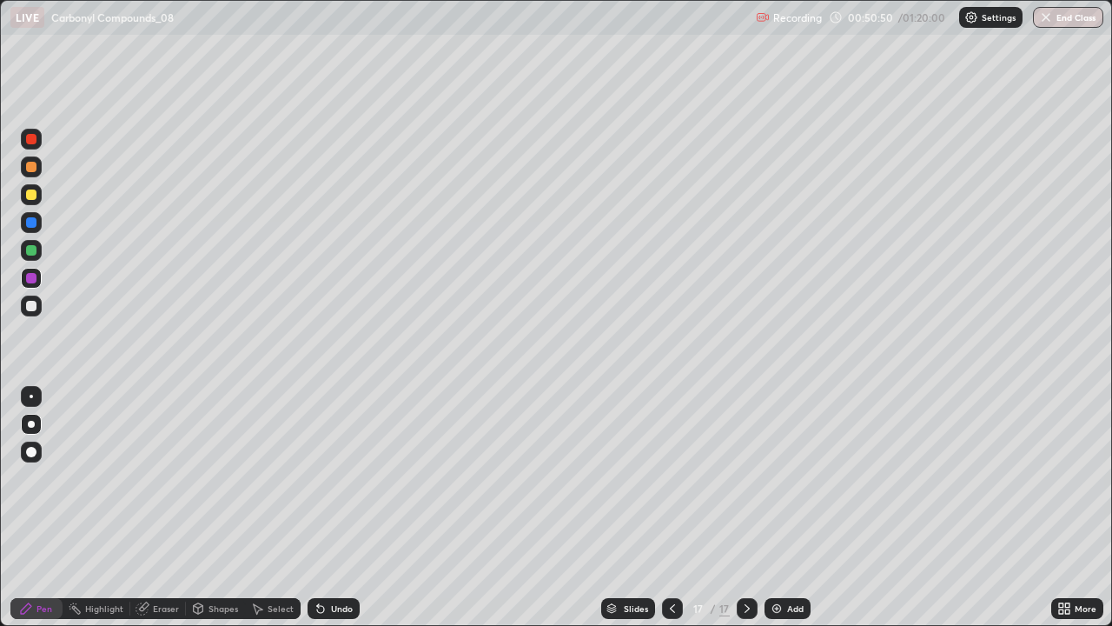
click at [667, 508] on icon at bounding box center [673, 608] width 14 height 14
click at [747, 508] on div at bounding box center [747, 608] width 21 height 35
click at [673, 508] on div at bounding box center [672, 608] width 21 height 21
click at [744, 508] on icon at bounding box center [747, 608] width 14 height 14
click at [746, 508] on icon at bounding box center [747, 608] width 14 height 14
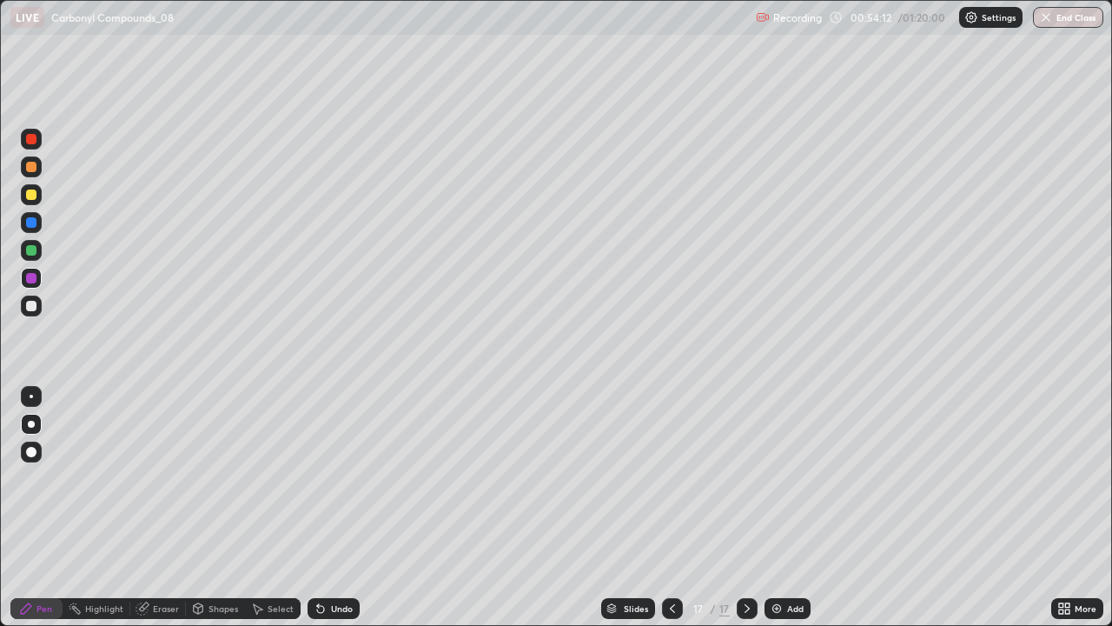
click at [774, 508] on div "Add" at bounding box center [788, 608] width 46 height 21
click at [30, 426] on div at bounding box center [31, 424] width 7 height 7
click at [33, 193] on div at bounding box center [31, 194] width 10 height 10
click at [332, 508] on div "Undo" at bounding box center [342, 608] width 22 height 9
click at [28, 306] on div at bounding box center [31, 306] width 10 height 10
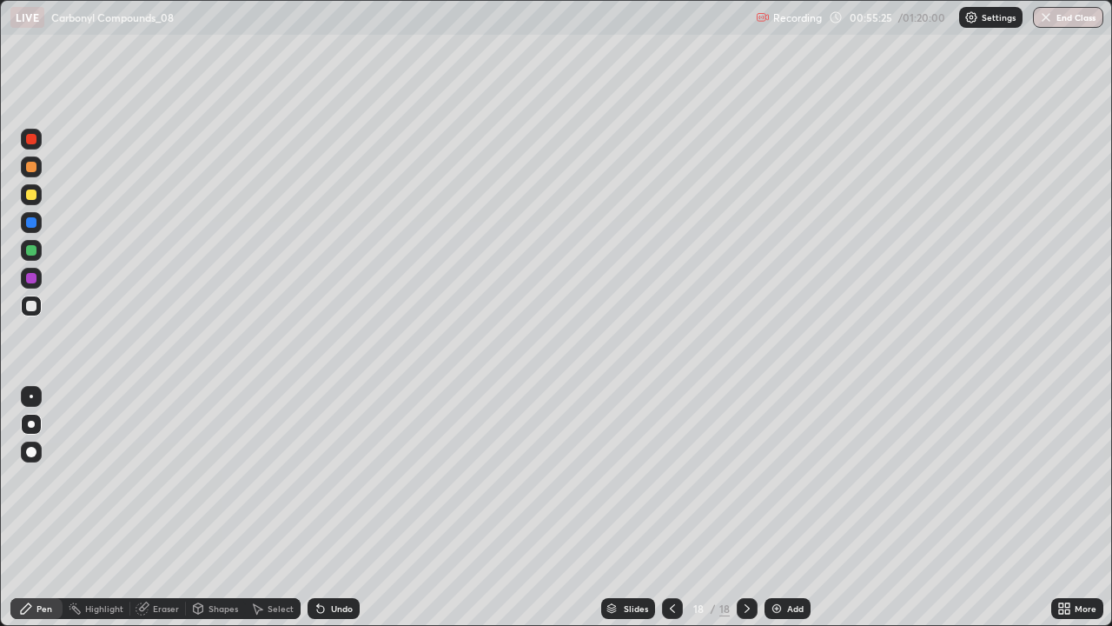
click at [669, 508] on icon at bounding box center [673, 608] width 14 height 14
click at [671, 508] on icon at bounding box center [673, 608] width 14 height 14
click at [742, 508] on icon at bounding box center [747, 608] width 14 height 14
click at [746, 508] on icon at bounding box center [747, 608] width 14 height 14
click at [679, 508] on div at bounding box center [672, 608] width 21 height 21
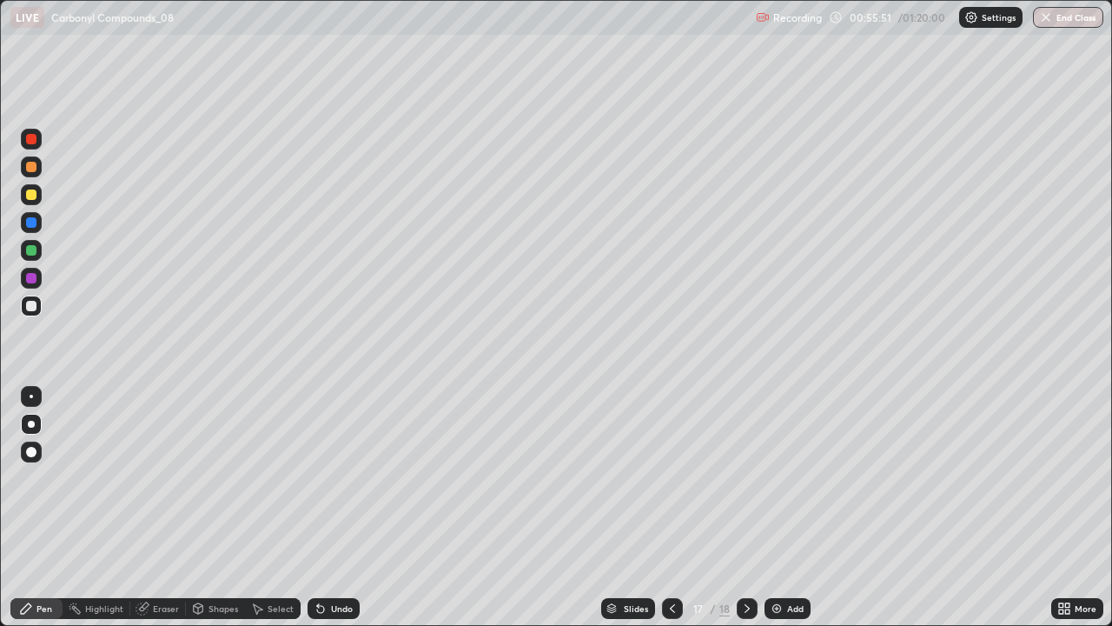
click at [746, 508] on icon at bounding box center [747, 608] width 14 height 14
click at [673, 508] on icon at bounding box center [672, 608] width 5 height 9
click at [746, 508] on icon at bounding box center [747, 608] width 14 height 14
click at [671, 508] on icon at bounding box center [673, 608] width 14 height 14
click at [745, 508] on icon at bounding box center [747, 608] width 5 height 9
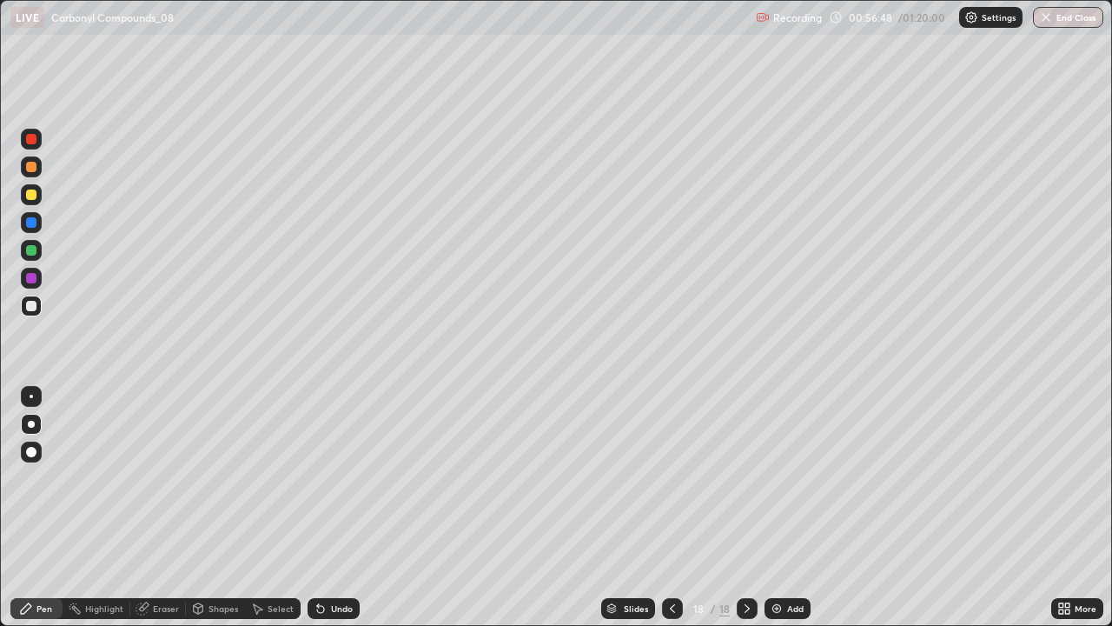
click at [780, 508] on img at bounding box center [777, 608] width 14 height 14
click at [30, 253] on div at bounding box center [31, 250] width 10 height 10
click at [782, 508] on div "Add" at bounding box center [788, 608] width 46 height 21
click at [33, 308] on div at bounding box center [31, 306] width 10 height 10
click at [26, 282] on div at bounding box center [31, 278] width 10 height 10
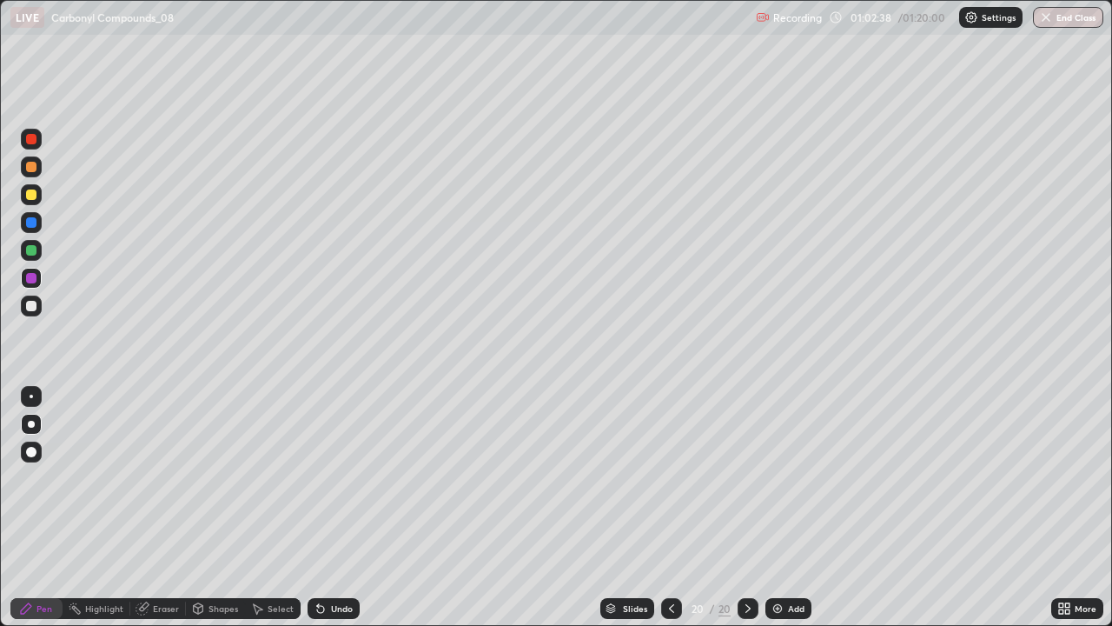
click at [779, 508] on img at bounding box center [778, 608] width 14 height 14
click at [26, 187] on div at bounding box center [31, 194] width 21 height 21
click at [335, 508] on div "Undo" at bounding box center [334, 608] width 52 height 21
click at [31, 308] on div at bounding box center [31, 306] width 10 height 10
click at [157, 508] on div "Eraser" at bounding box center [166, 608] width 26 height 9
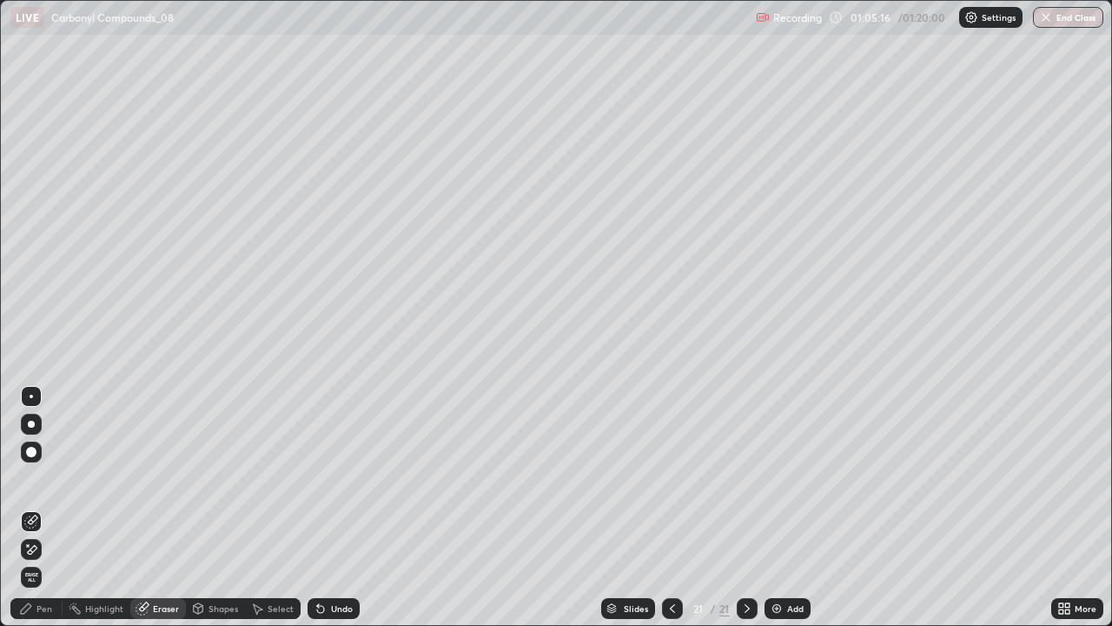
click at [38, 508] on div "Pen" at bounding box center [44, 608] width 16 height 9
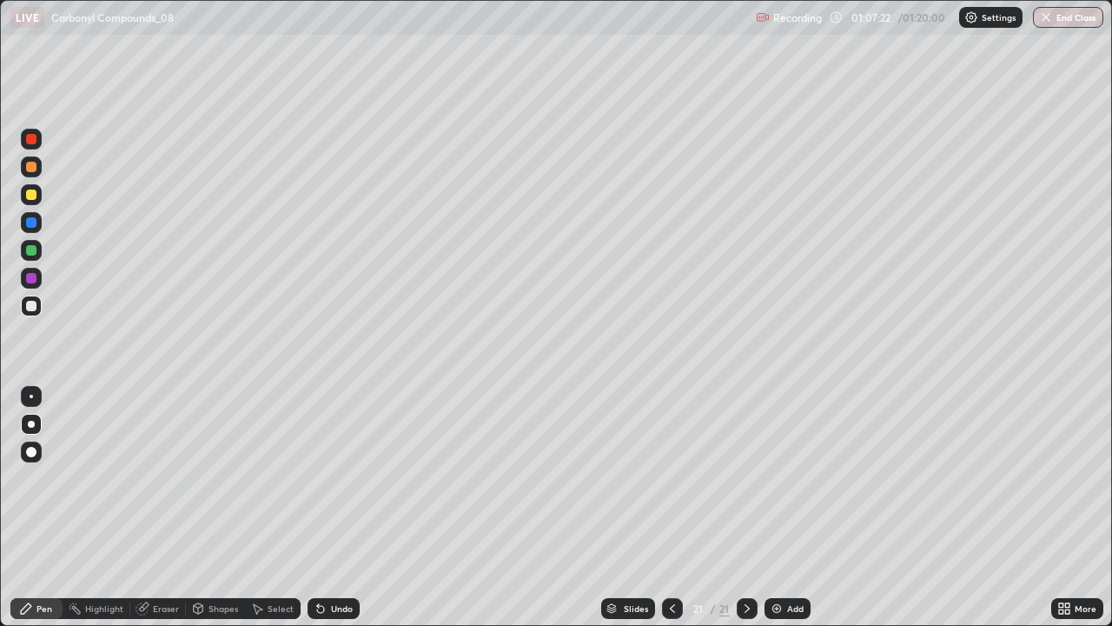
click at [789, 508] on div "Add" at bounding box center [795, 608] width 17 height 9
click at [782, 508] on div "Add" at bounding box center [788, 608] width 46 height 21
click at [1070, 13] on button "End Class" at bounding box center [1068, 17] width 70 height 21
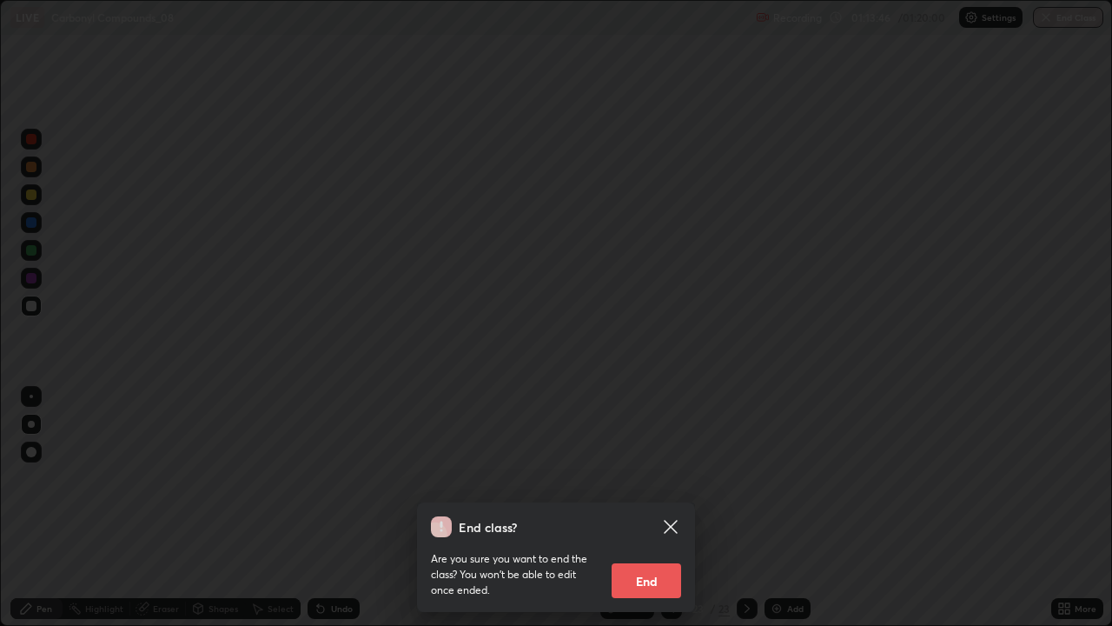
click at [640, 508] on button "End" at bounding box center [647, 580] width 70 height 35
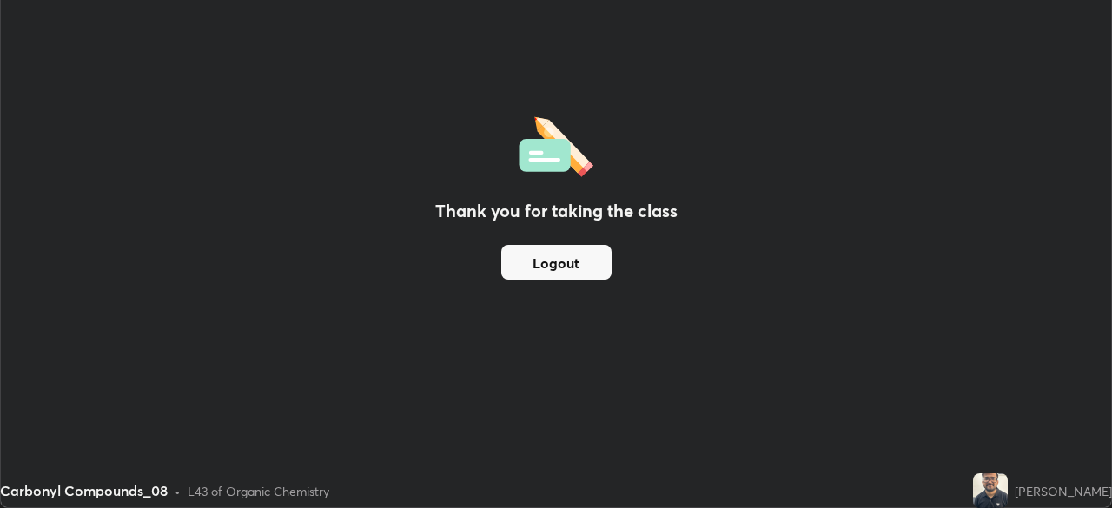
scroll to position [86392, 85789]
